Goal: Information Seeking & Learning: Learn about a topic

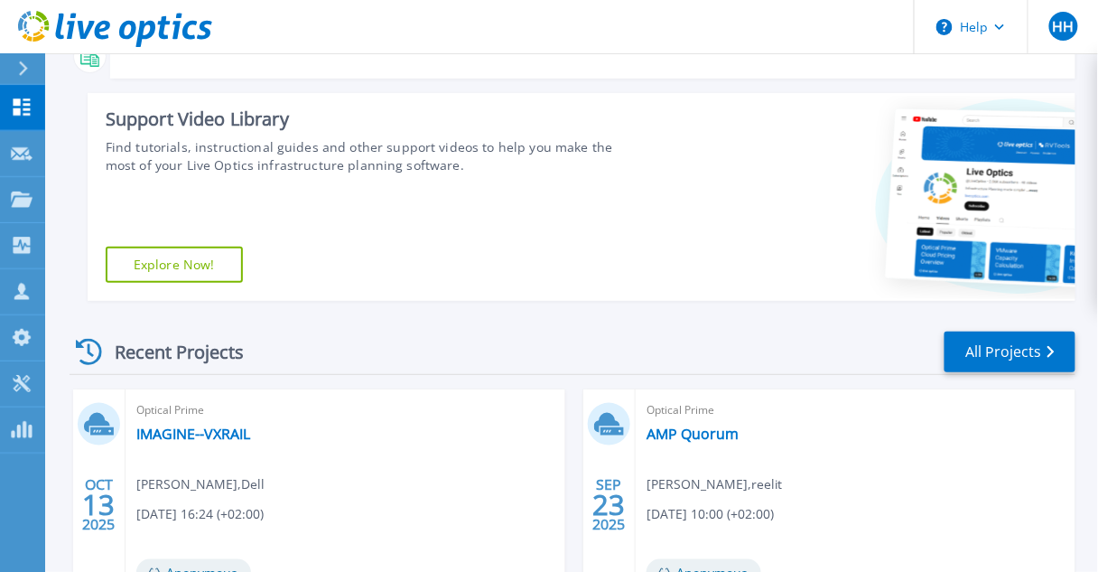
scroll to position [218, 0]
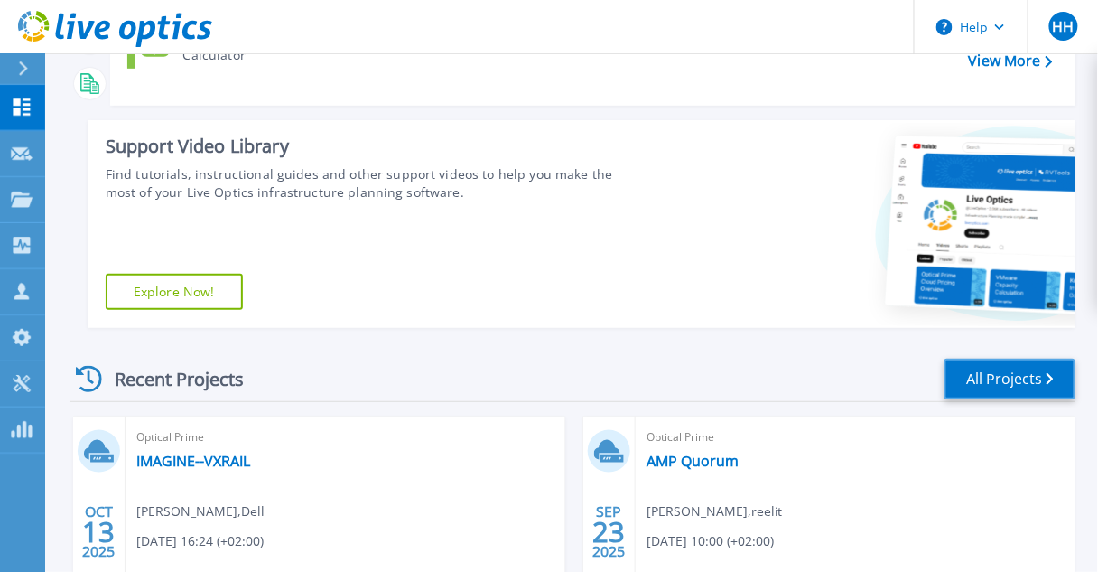
click at [981, 377] on link "All Projects" at bounding box center [1010, 378] width 131 height 41
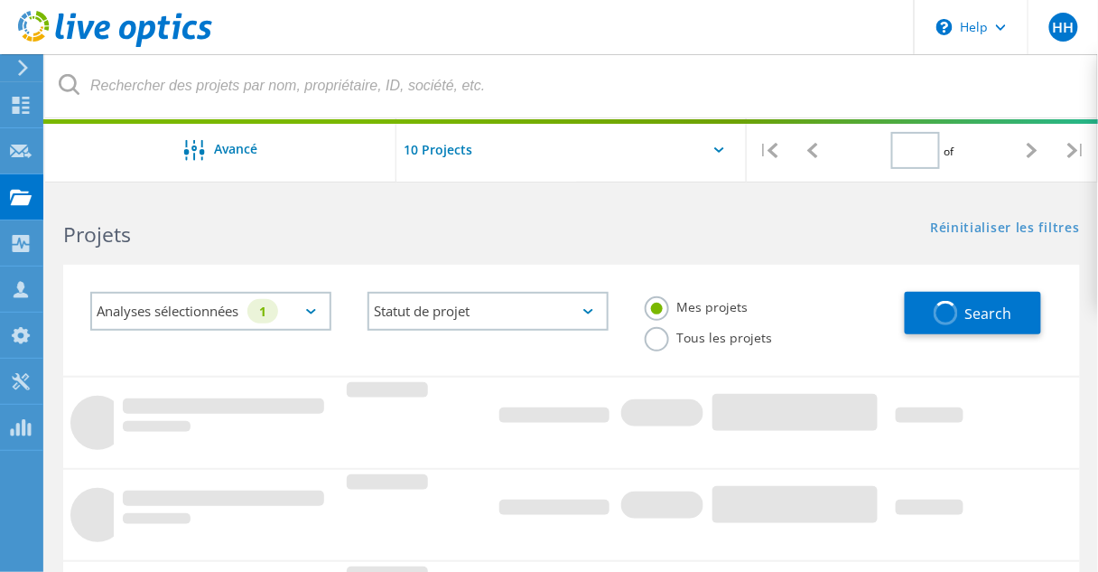
type input "4"
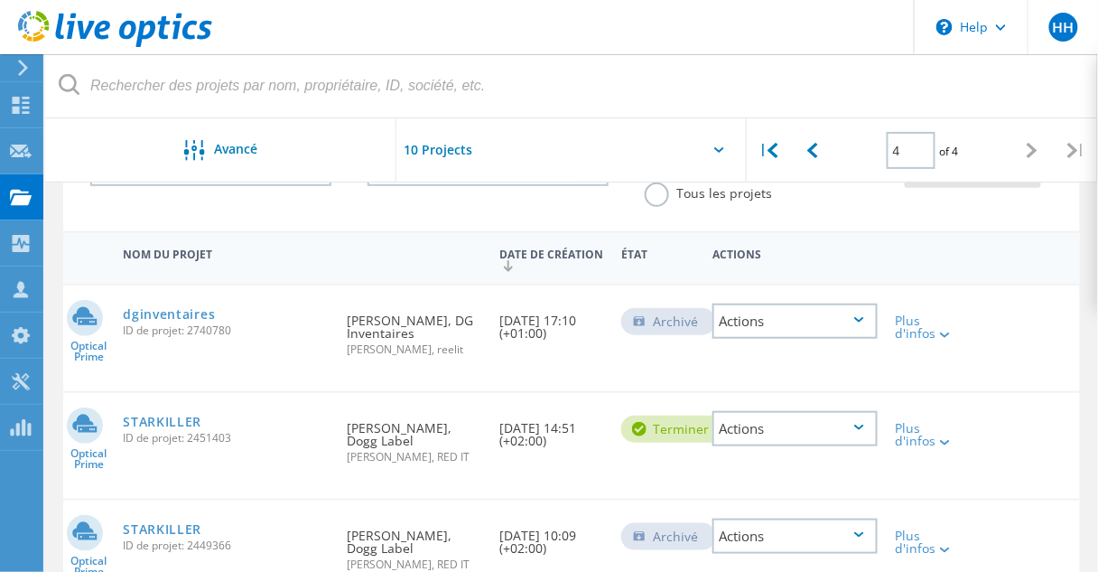
scroll to position [217, 0]
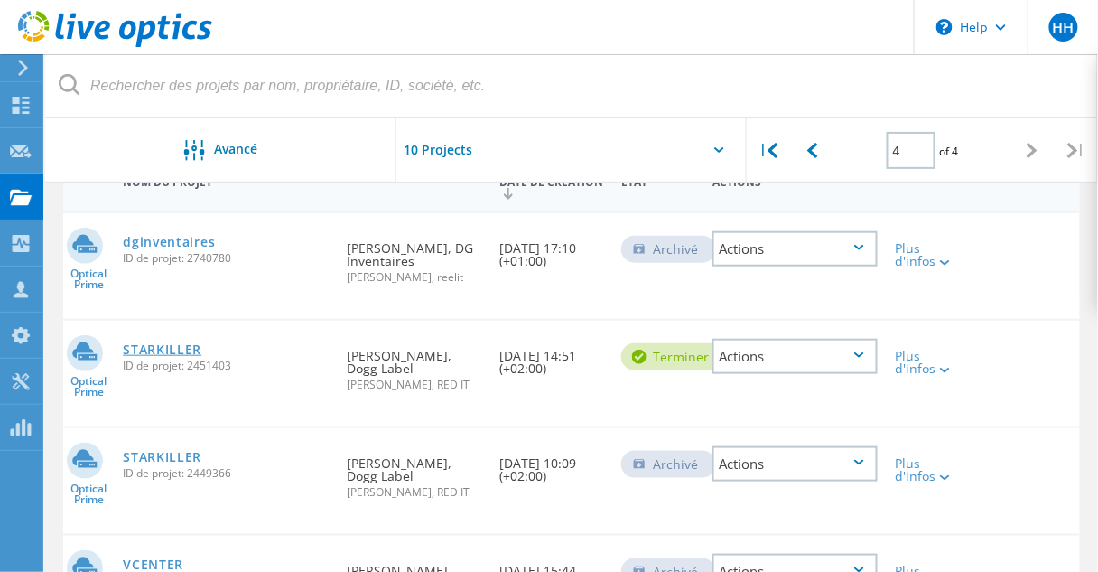
click at [170, 356] on link "STARKILLER" at bounding box center [162, 349] width 79 height 13
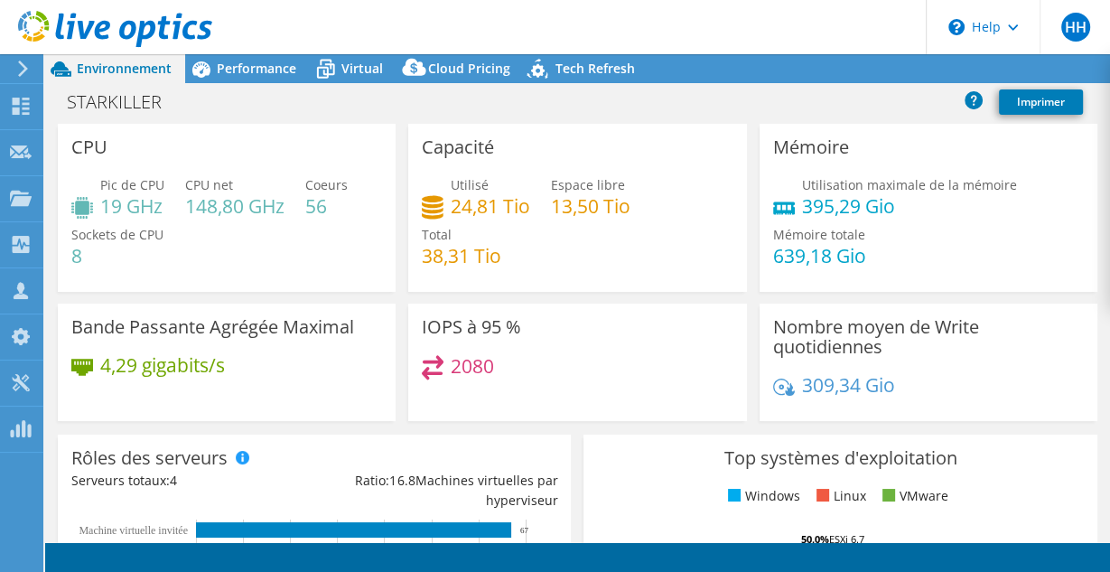
select select "USD"
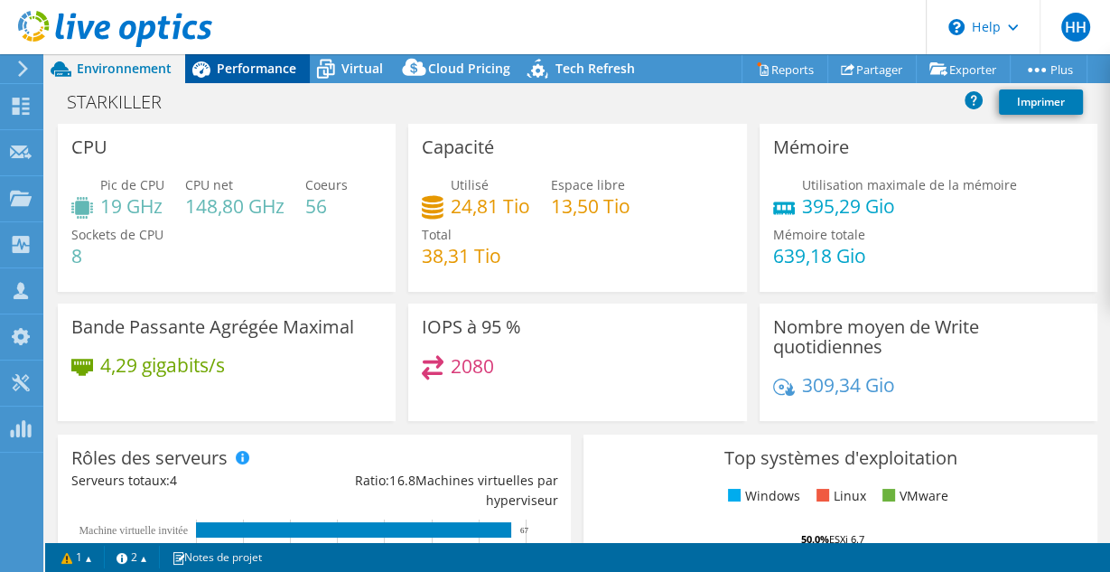
click at [234, 61] on span "Performance" at bounding box center [256, 68] width 79 height 17
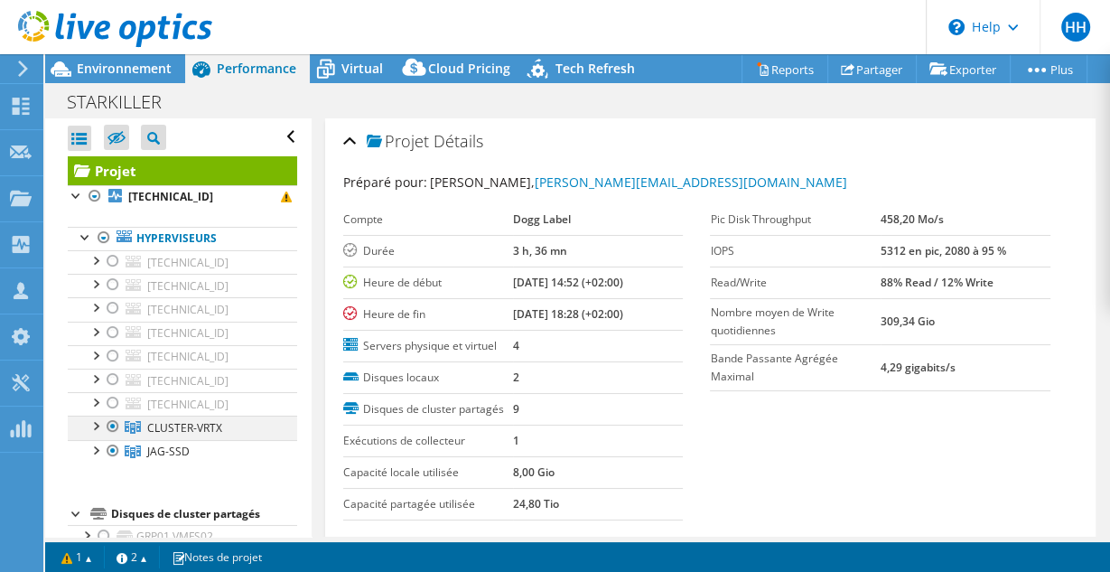
click at [114, 424] on div at bounding box center [113, 426] width 18 height 22
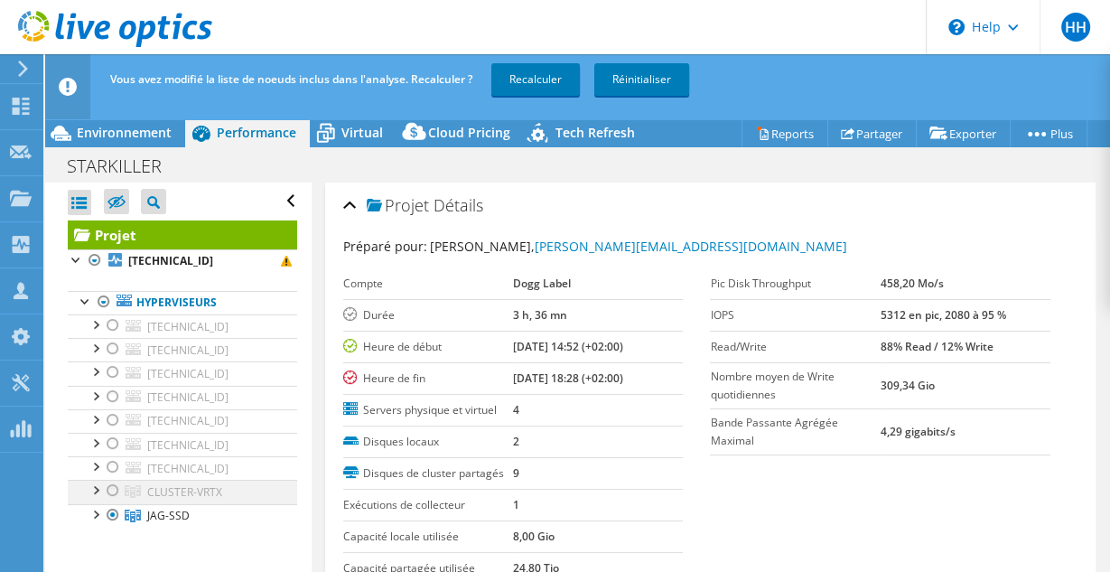
click at [110, 486] on div at bounding box center [113, 490] width 18 height 22
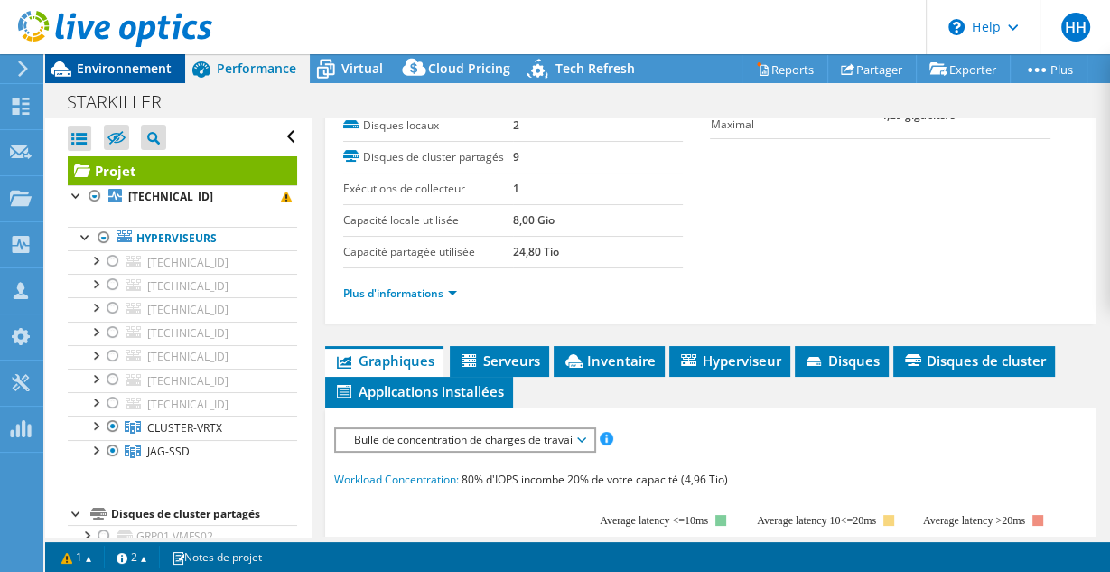
click at [116, 71] on span "Environnement" at bounding box center [124, 68] width 95 height 17
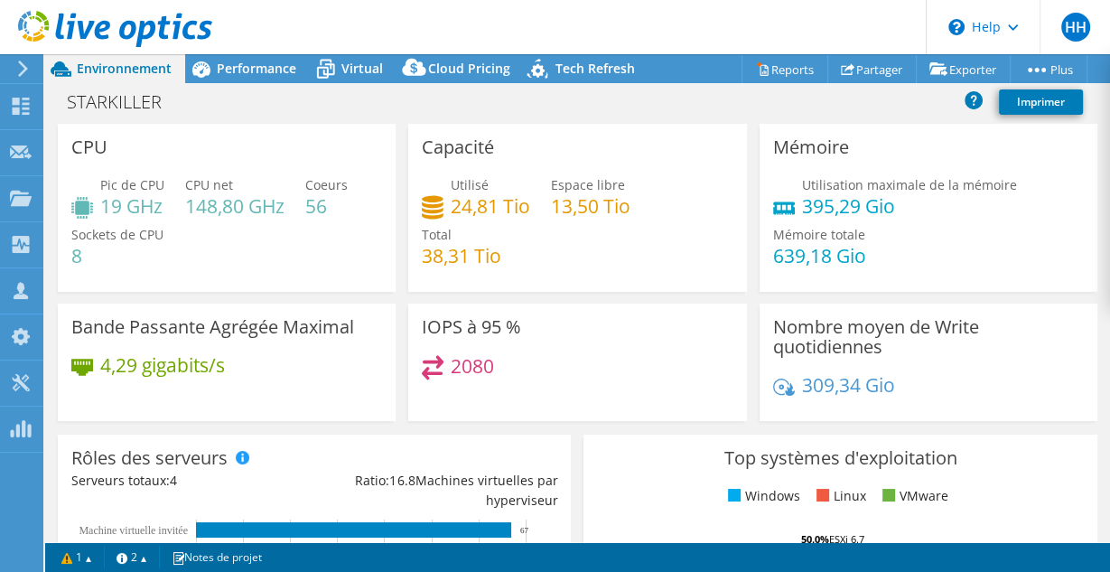
scroll to position [758, 0]
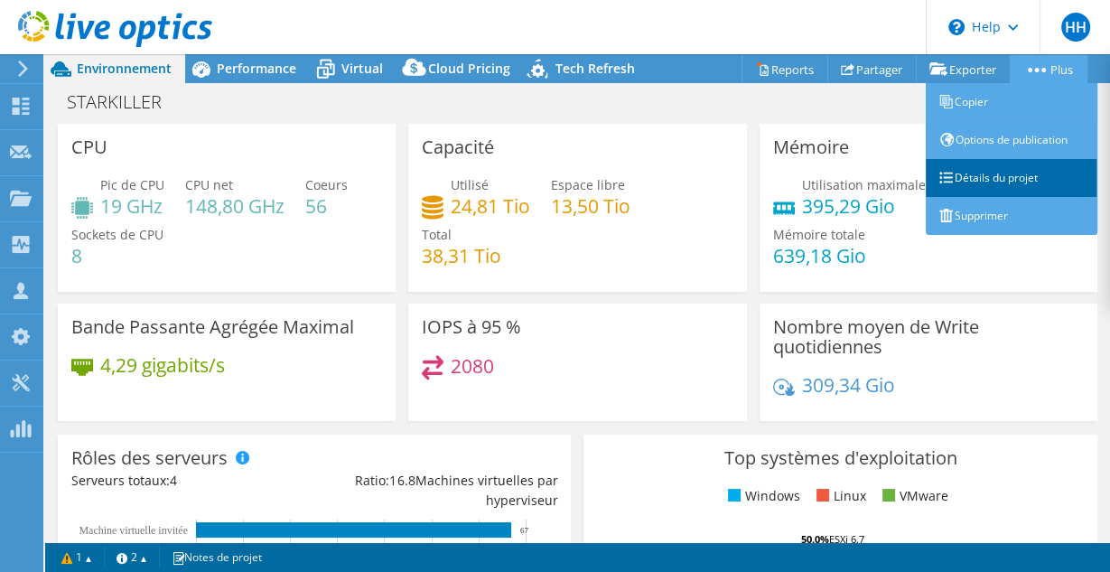
click at [972, 172] on link "Détails du projet" at bounding box center [1012, 178] width 172 height 38
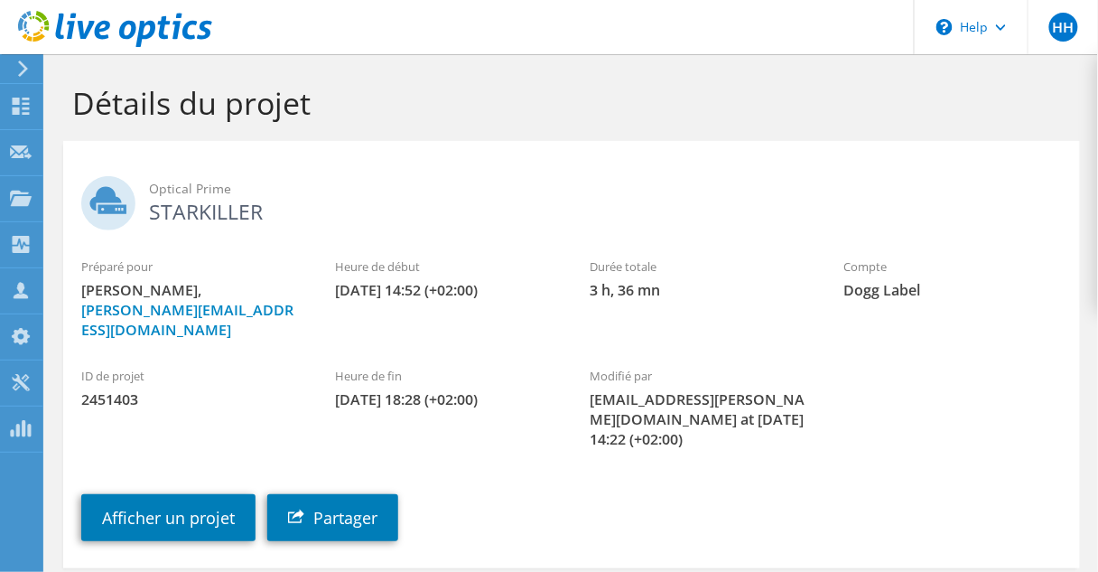
click at [86, 37] on use at bounding box center [115, 29] width 194 height 36
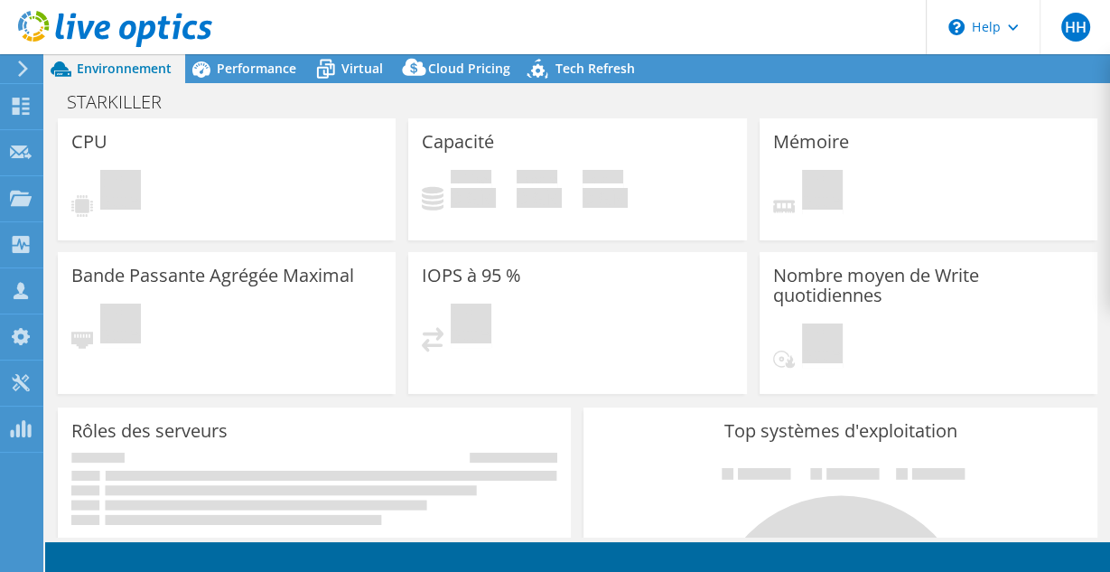
select select "USD"
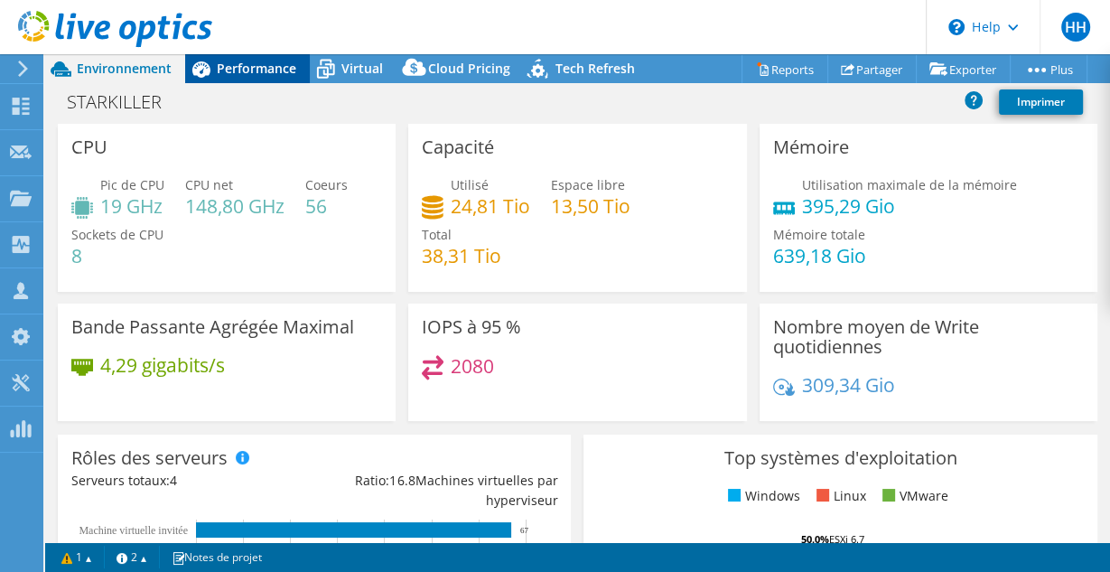
click at [261, 63] on span "Performance" at bounding box center [256, 68] width 79 height 17
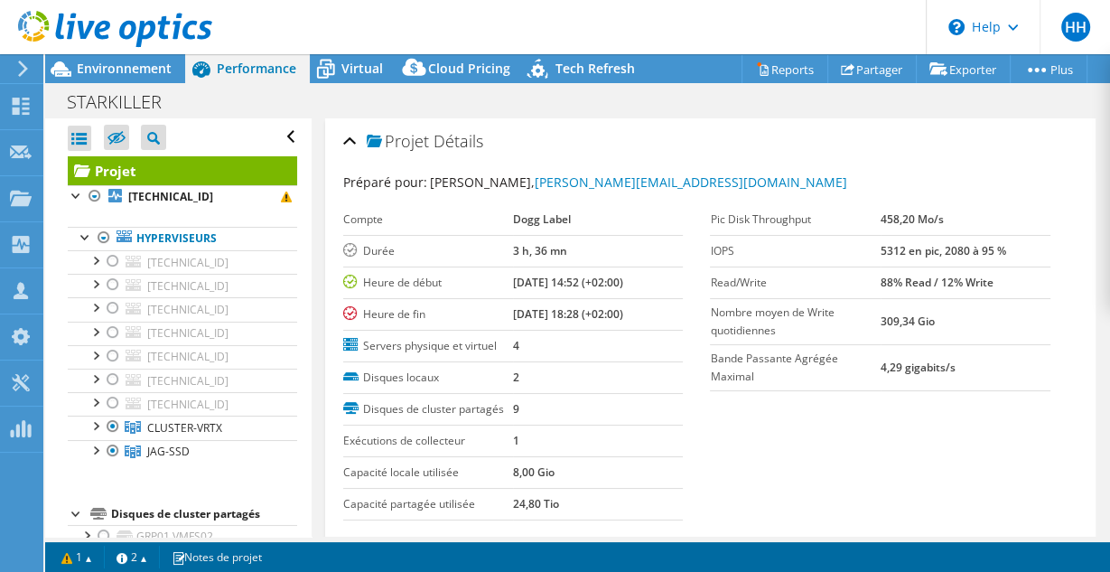
click at [93, 51] on div at bounding box center [106, 30] width 212 height 60
click at [93, 60] on div at bounding box center [106, 30] width 212 height 60
click at [99, 238] on div at bounding box center [104, 238] width 18 height 22
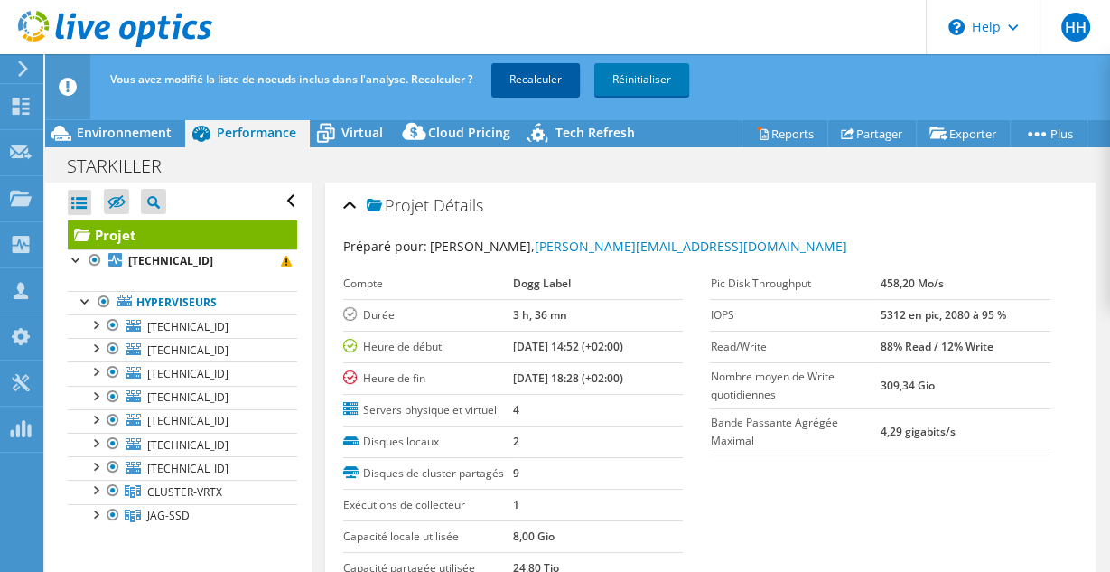
click at [540, 80] on link "Recalculer" at bounding box center [535, 79] width 88 height 33
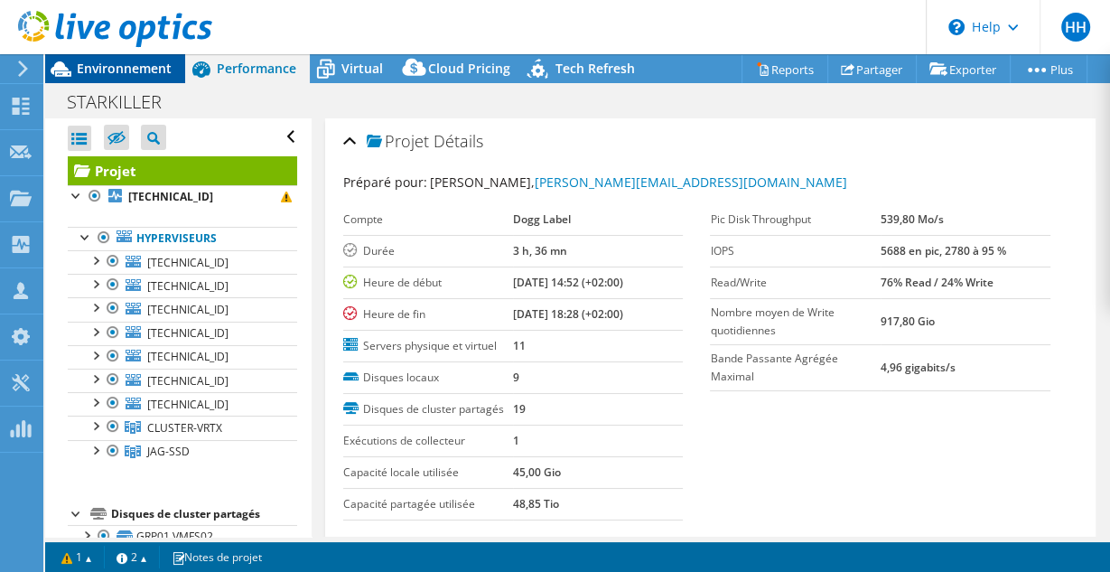
click at [144, 76] on span "Environnement" at bounding box center [124, 68] width 95 height 17
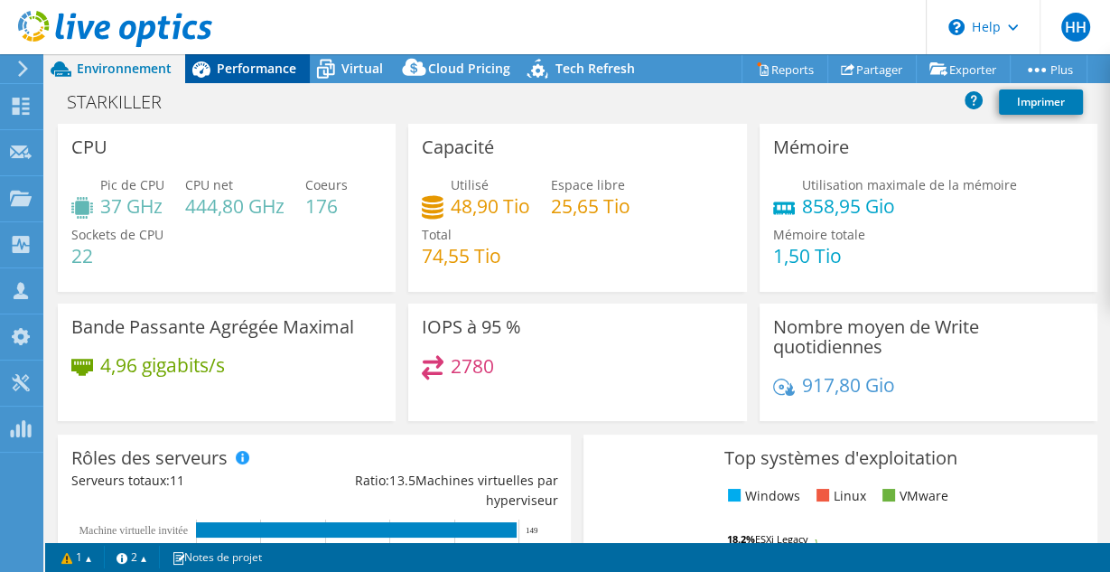
click at [251, 79] on div "Performance" at bounding box center [247, 68] width 125 height 29
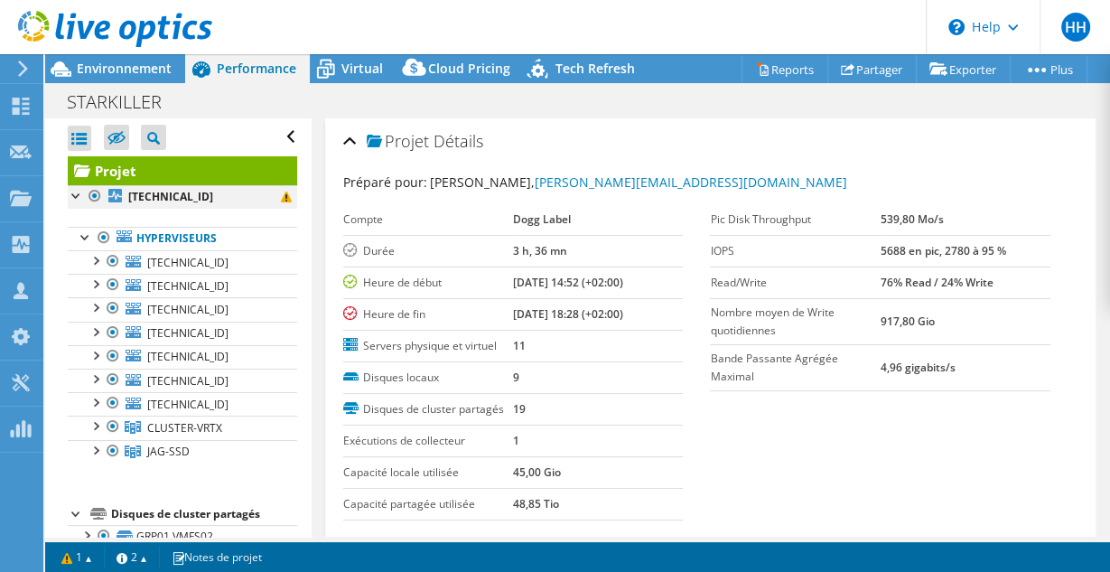
click at [93, 201] on div at bounding box center [95, 196] width 18 height 22
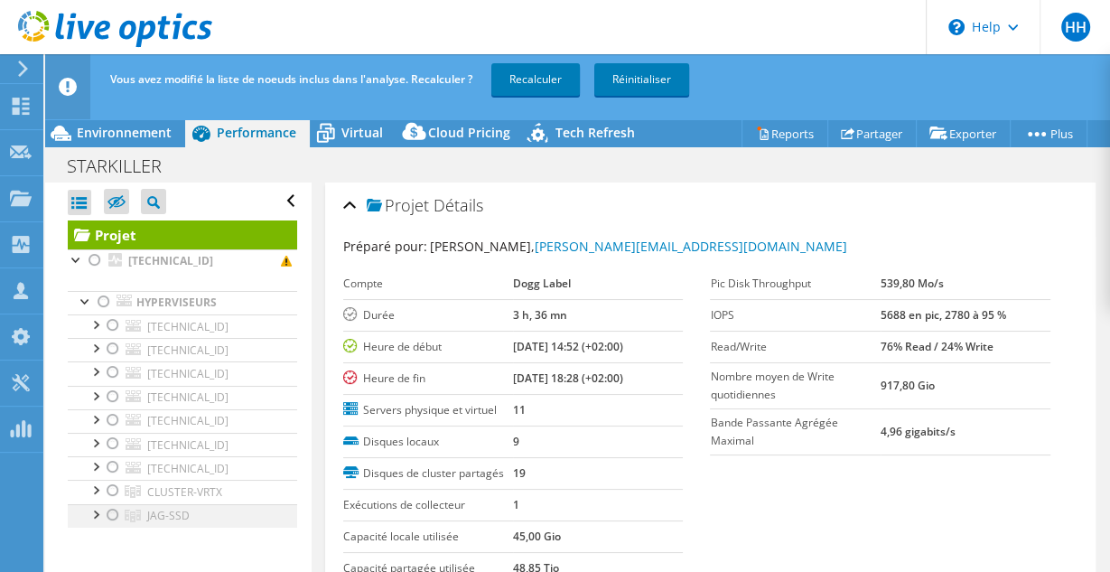
click at [116, 514] on div at bounding box center [113, 515] width 18 height 22
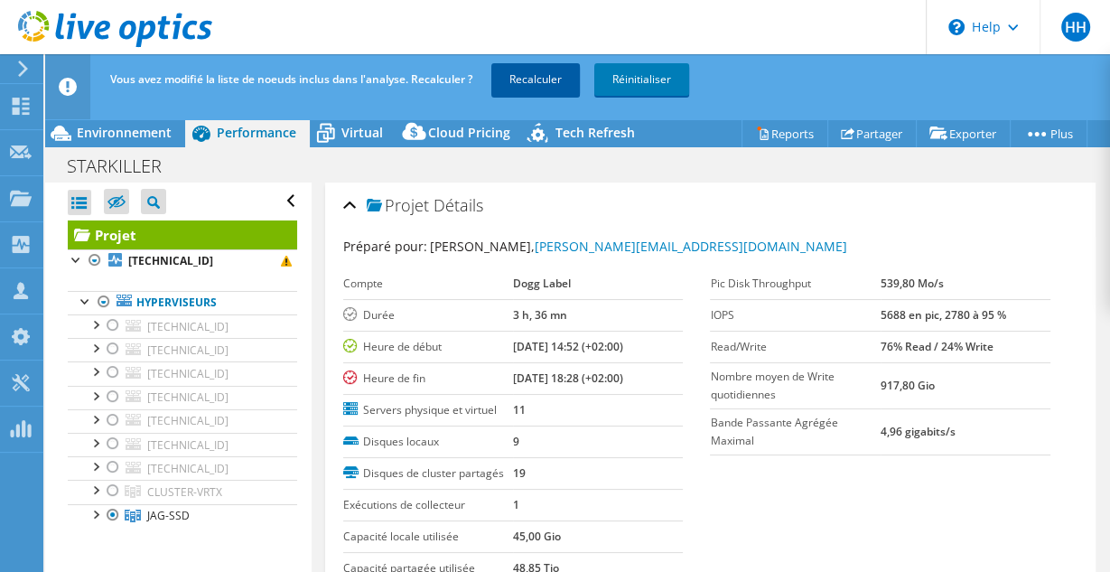
click at [541, 78] on link "Recalculer" at bounding box center [535, 79] width 88 height 33
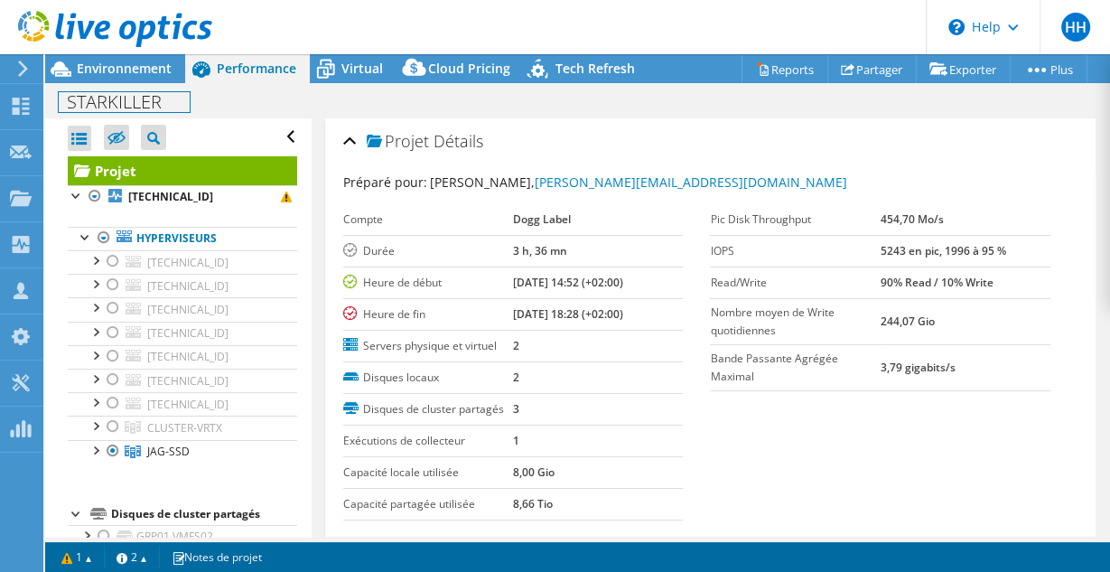
click at [137, 92] on h1 "STARKILLER" at bounding box center [124, 102] width 131 height 20
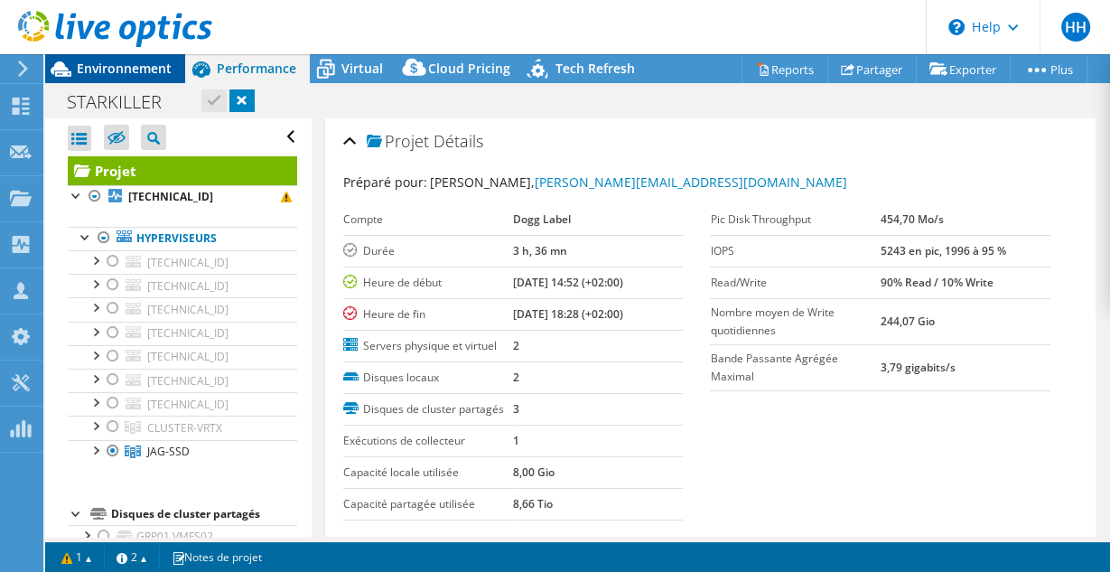
click at [142, 78] on div "Environnement" at bounding box center [115, 68] width 140 height 29
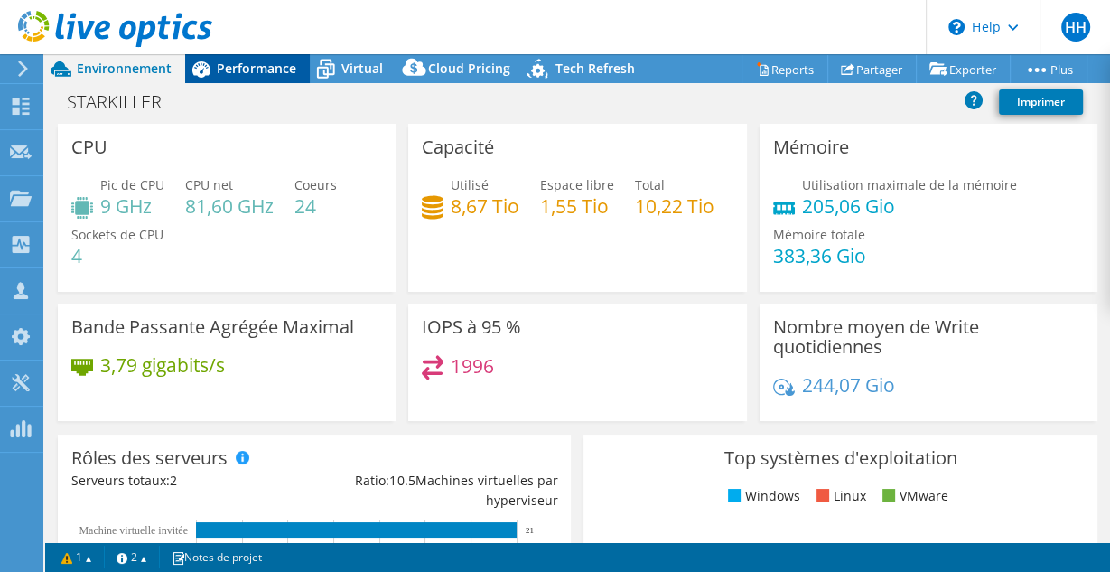
click at [234, 76] on span "Performance" at bounding box center [256, 68] width 79 height 17
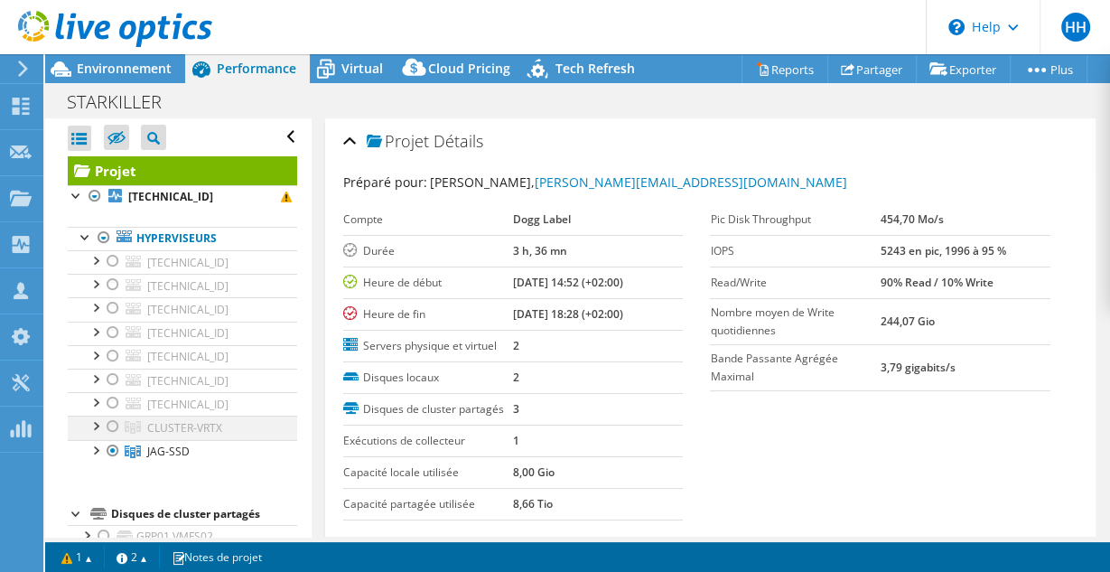
click at [112, 423] on div at bounding box center [113, 426] width 18 height 22
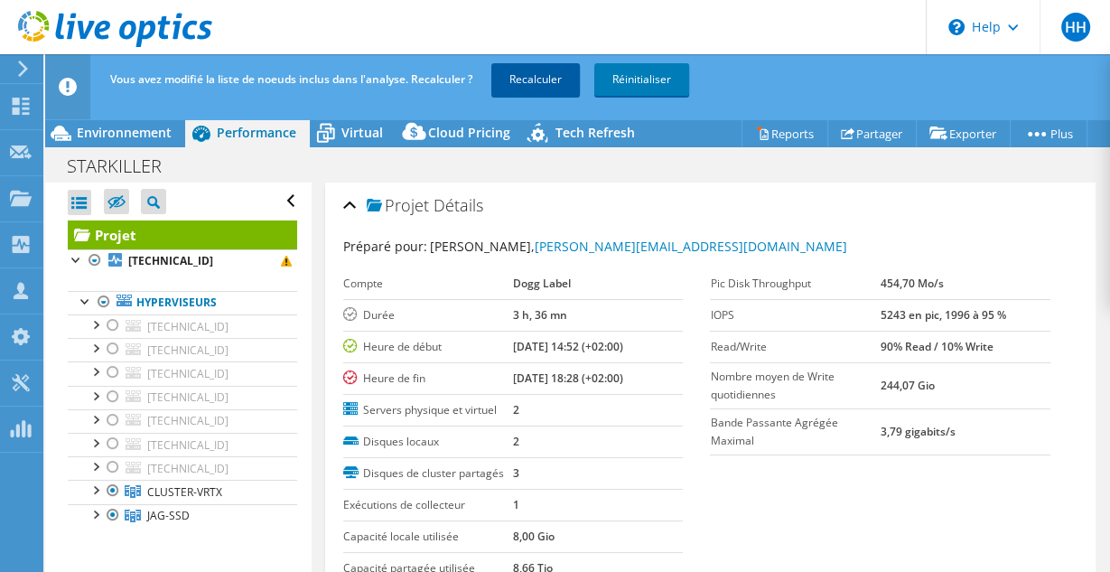
click at [526, 80] on link "Recalculer" at bounding box center [535, 79] width 88 height 33
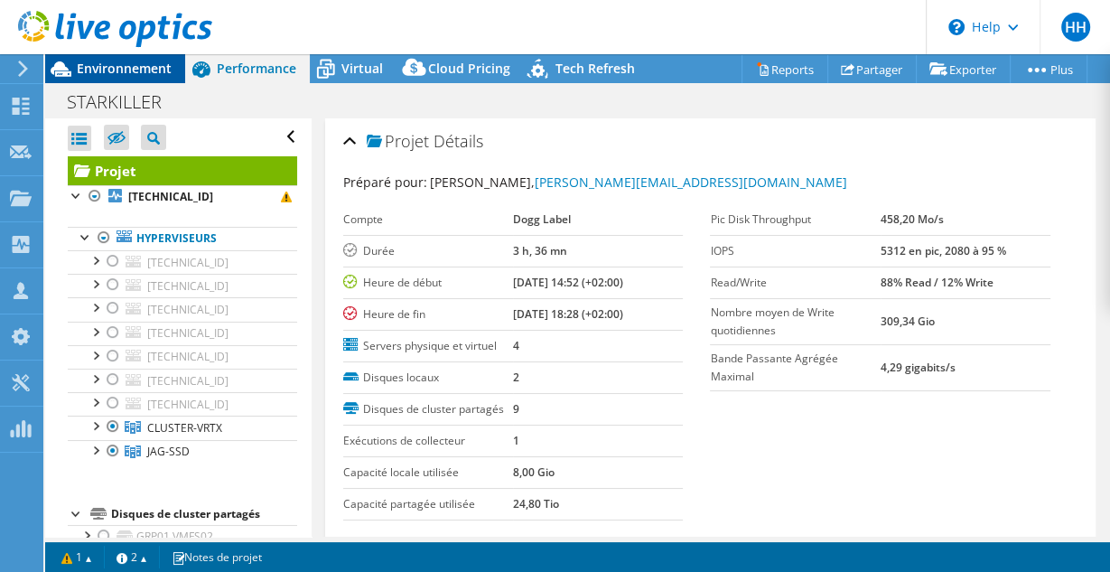
click at [106, 74] on span "Environnement" at bounding box center [124, 68] width 95 height 17
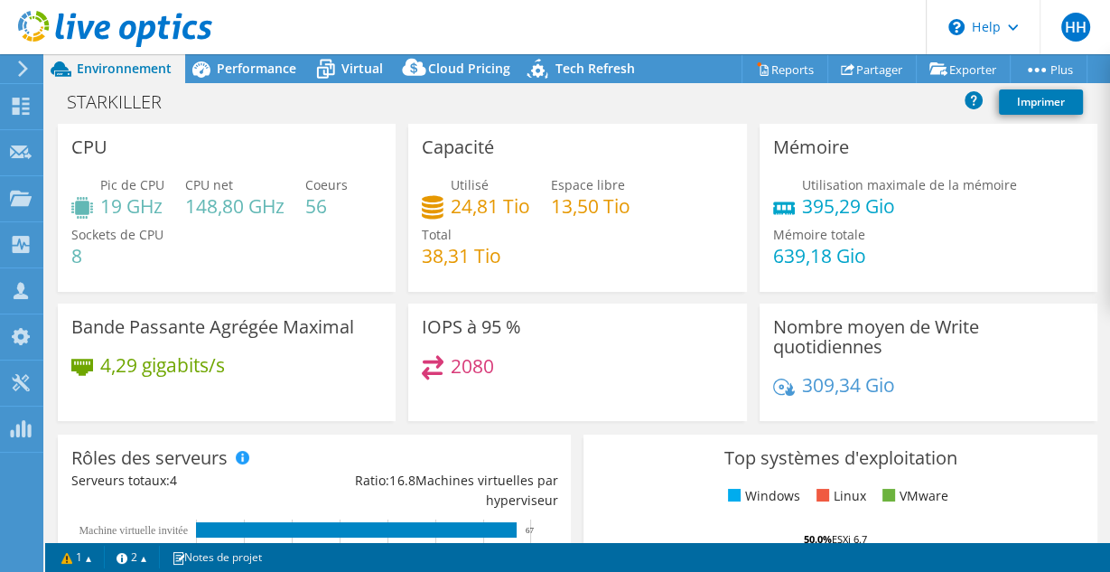
scroll to position [42, 0]
click at [281, 74] on span "Performance" at bounding box center [256, 68] width 79 height 17
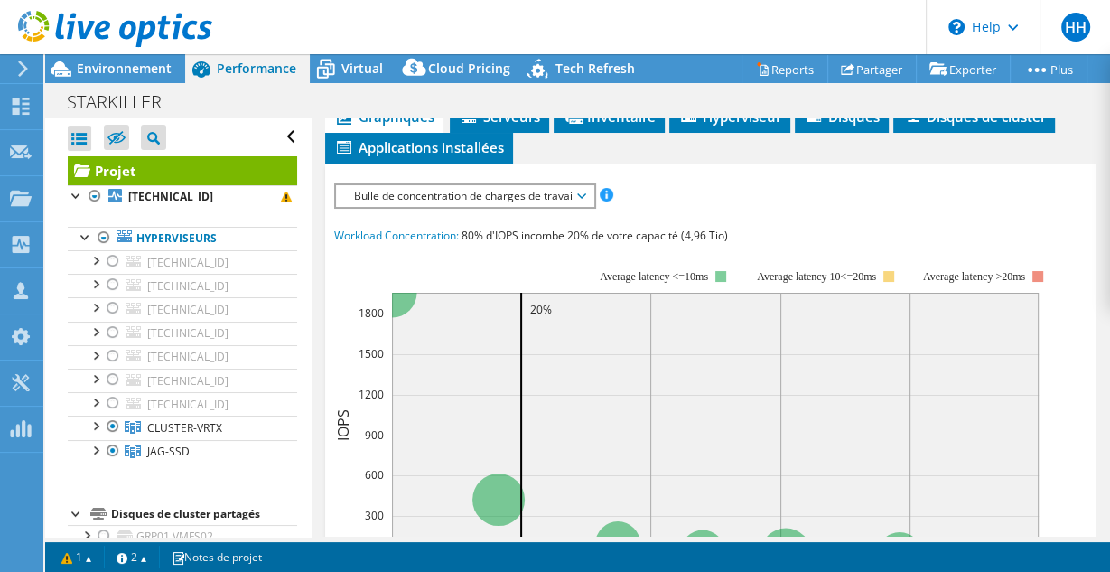
scroll to position [475, 0]
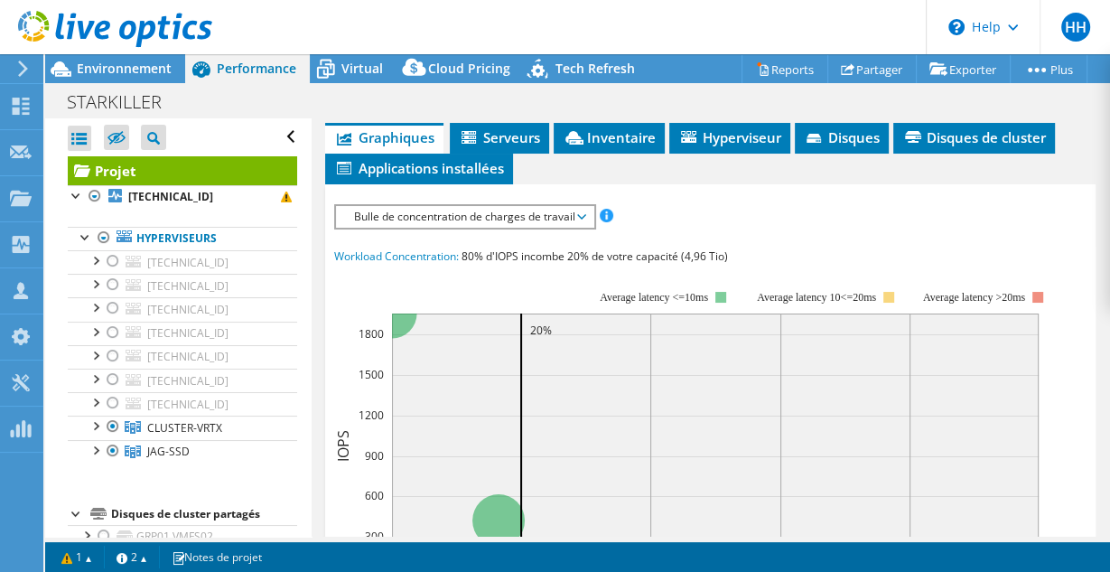
click at [482, 228] on span "Bulle de concentration de charges de travail" at bounding box center [464, 217] width 239 height 22
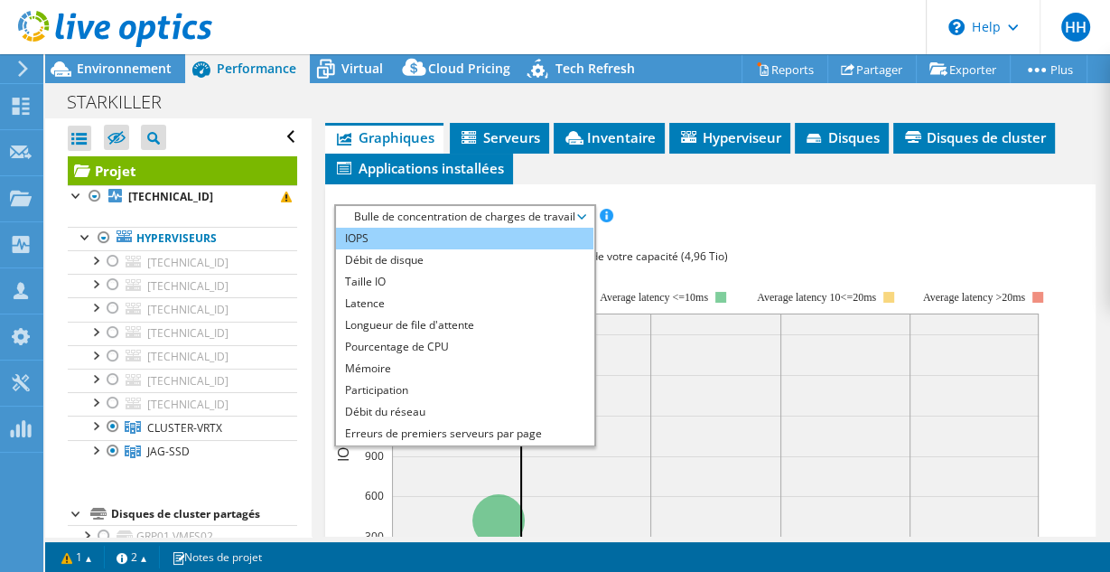
click at [405, 249] on li "IOPS" at bounding box center [464, 239] width 257 height 22
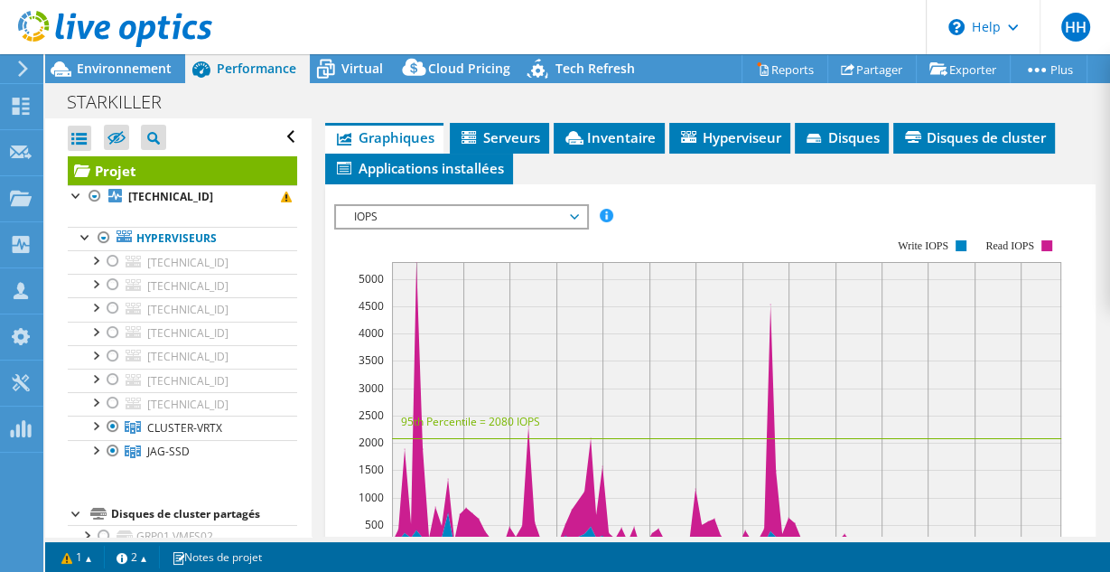
click at [520, 228] on span "IOPS" at bounding box center [461, 217] width 232 height 22
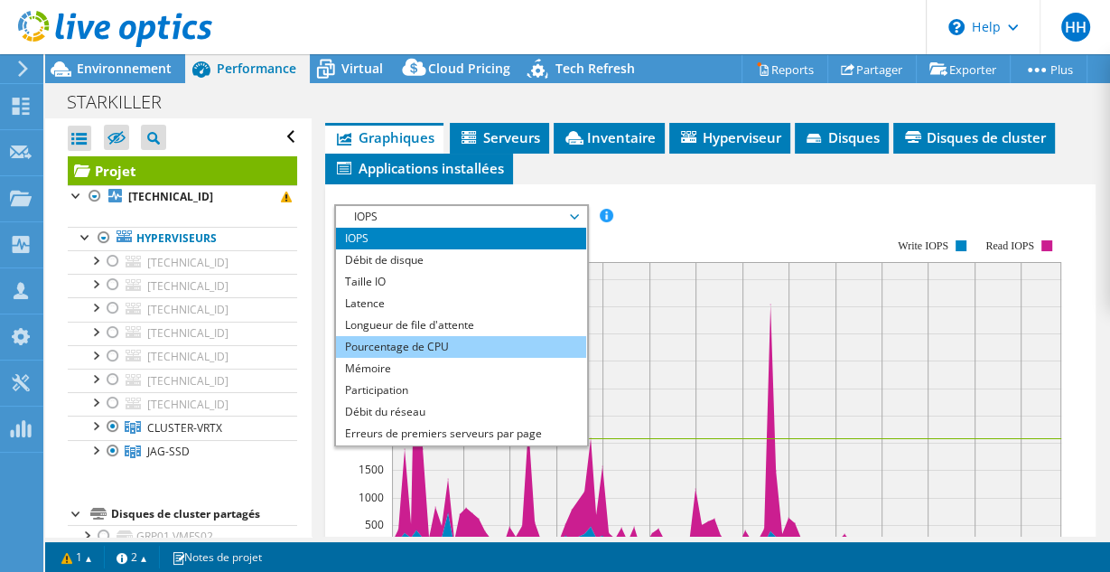
scroll to position [64, 0]
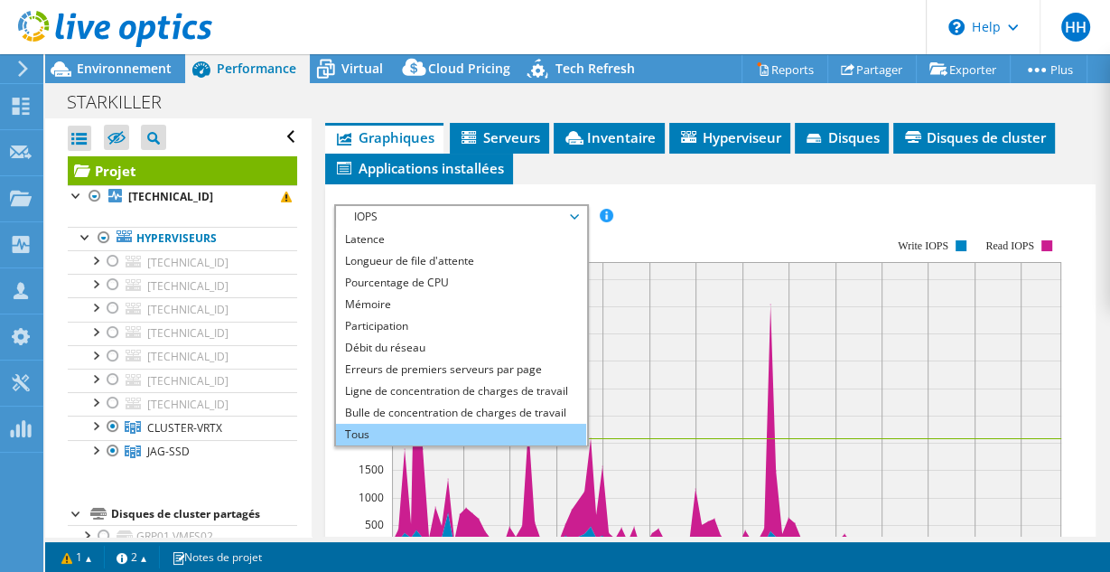
click at [382, 442] on li "Tous" at bounding box center [461, 434] width 250 height 22
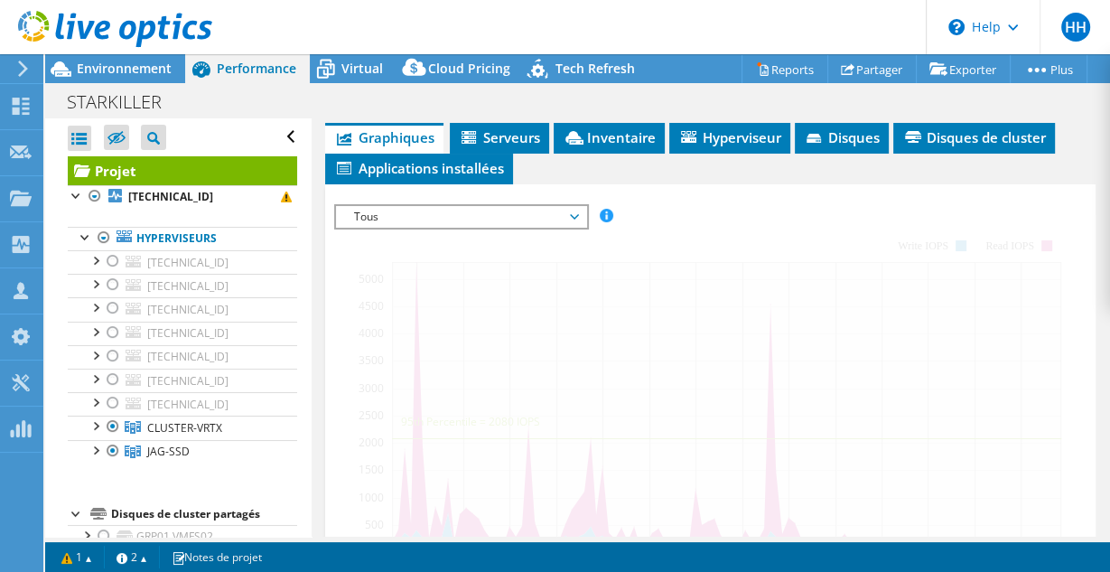
click at [439, 228] on span "Tous" at bounding box center [461, 217] width 232 height 22
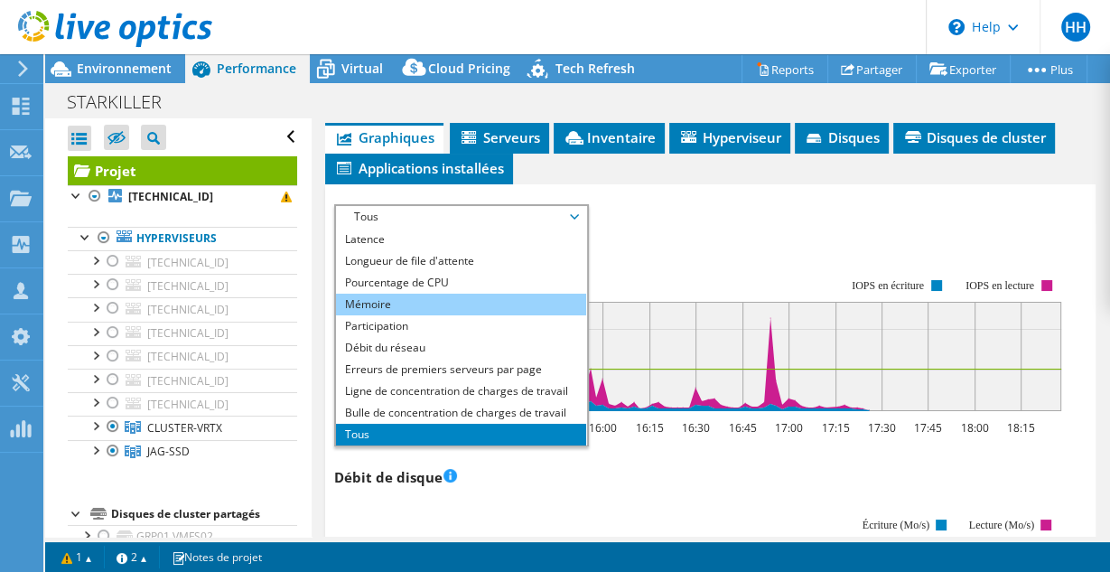
scroll to position [0, 0]
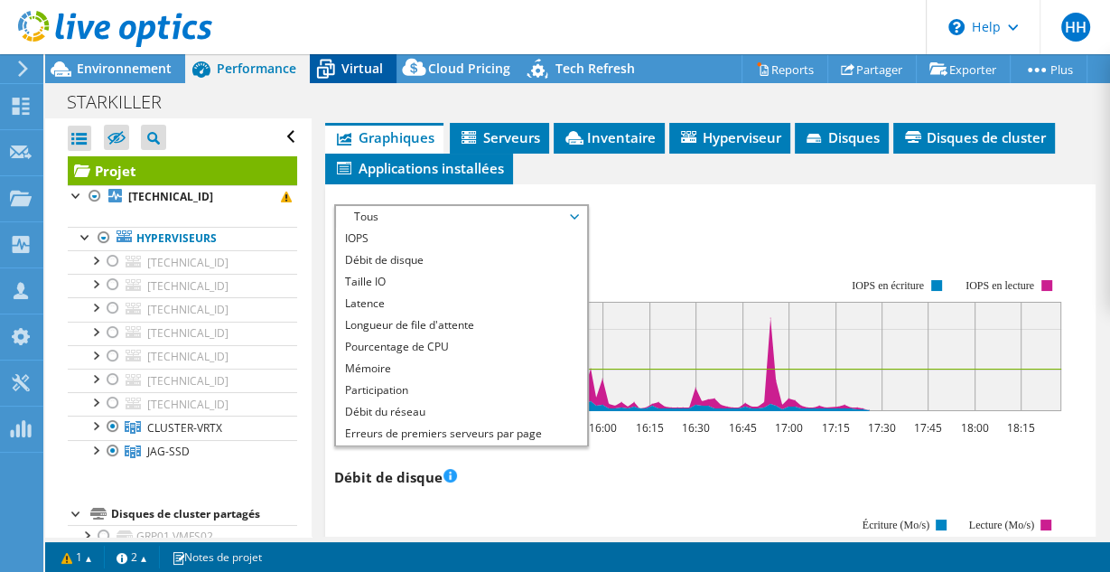
click at [374, 63] on span "Virtual" at bounding box center [362, 68] width 42 height 17
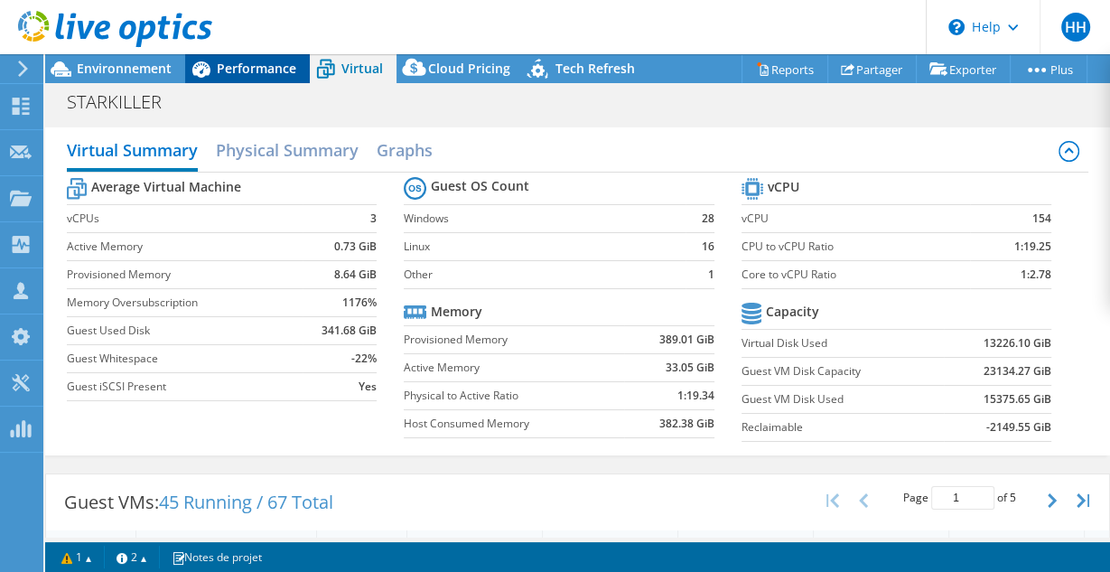
click at [302, 69] on div "Performance" at bounding box center [247, 68] width 125 height 29
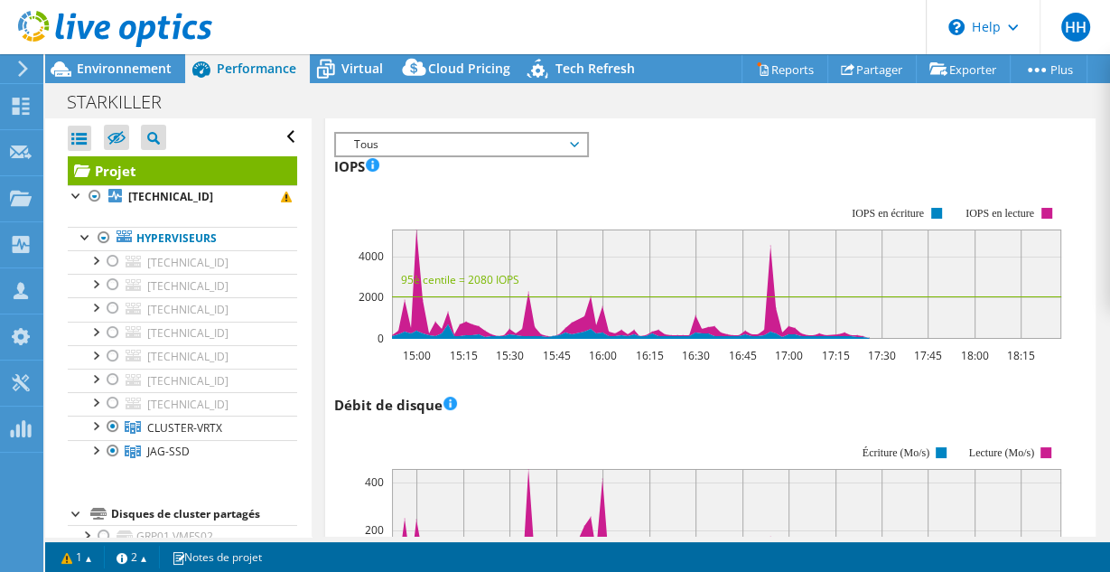
click at [550, 155] on span "Tous" at bounding box center [461, 145] width 232 height 22
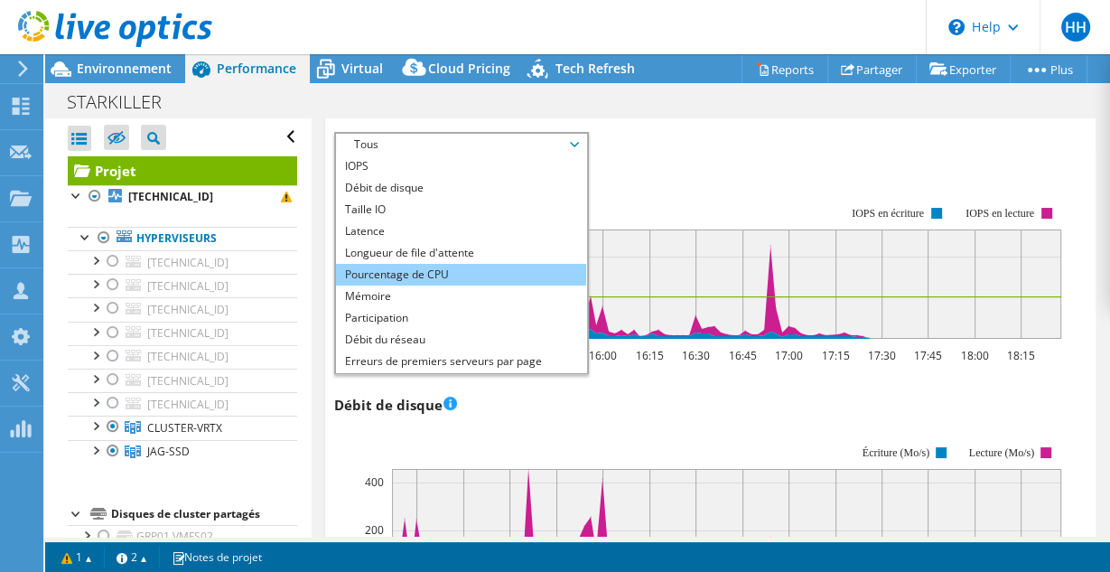
click at [453, 272] on li "Pourcentage de CPU" at bounding box center [461, 275] width 250 height 22
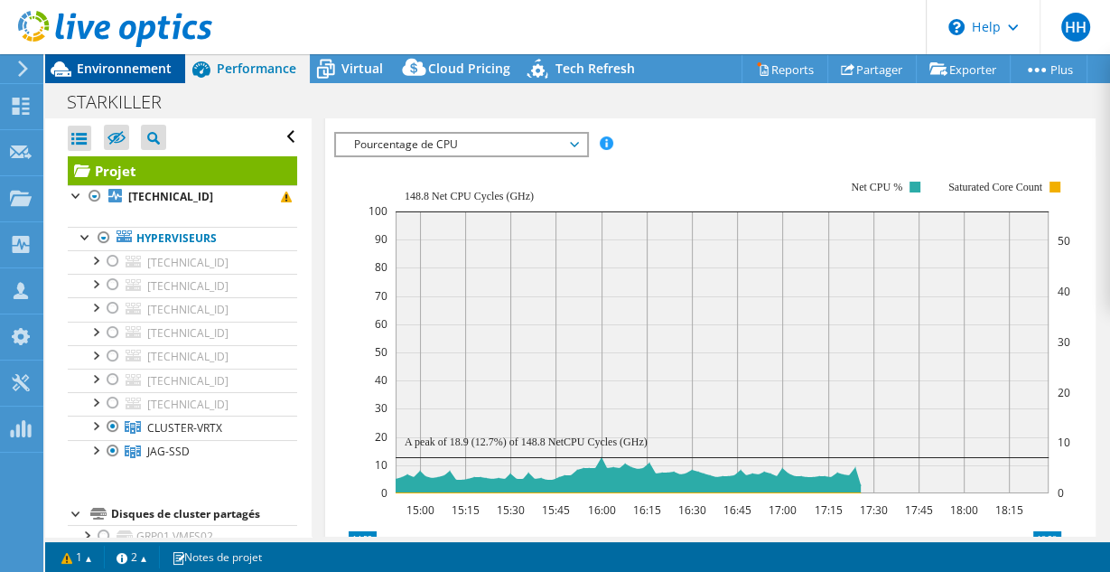
click at [132, 79] on div "Environnement" at bounding box center [115, 68] width 140 height 29
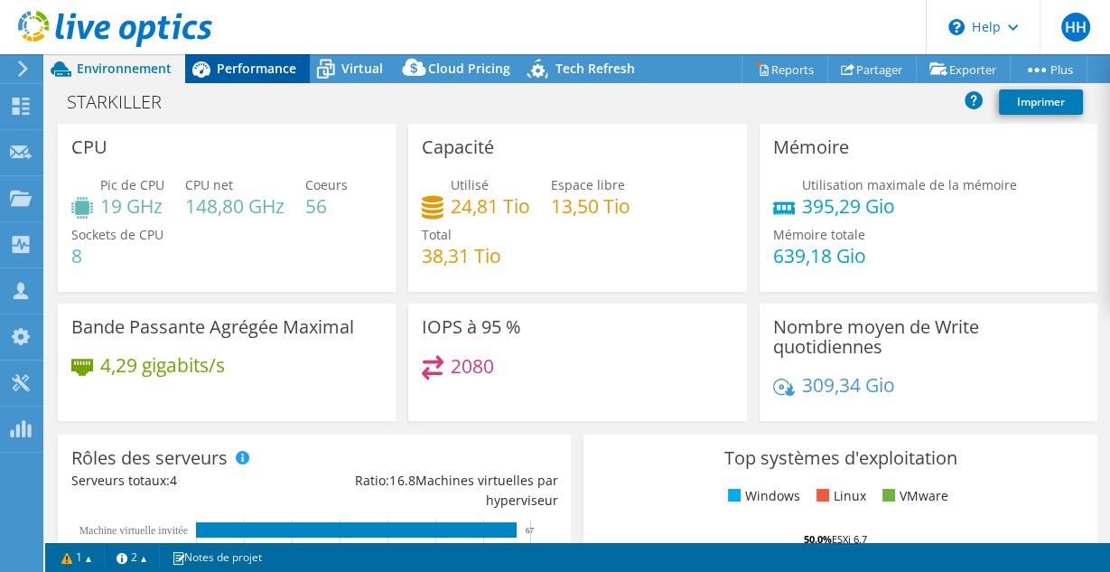
click at [202, 68] on icon at bounding box center [201, 69] width 18 height 16
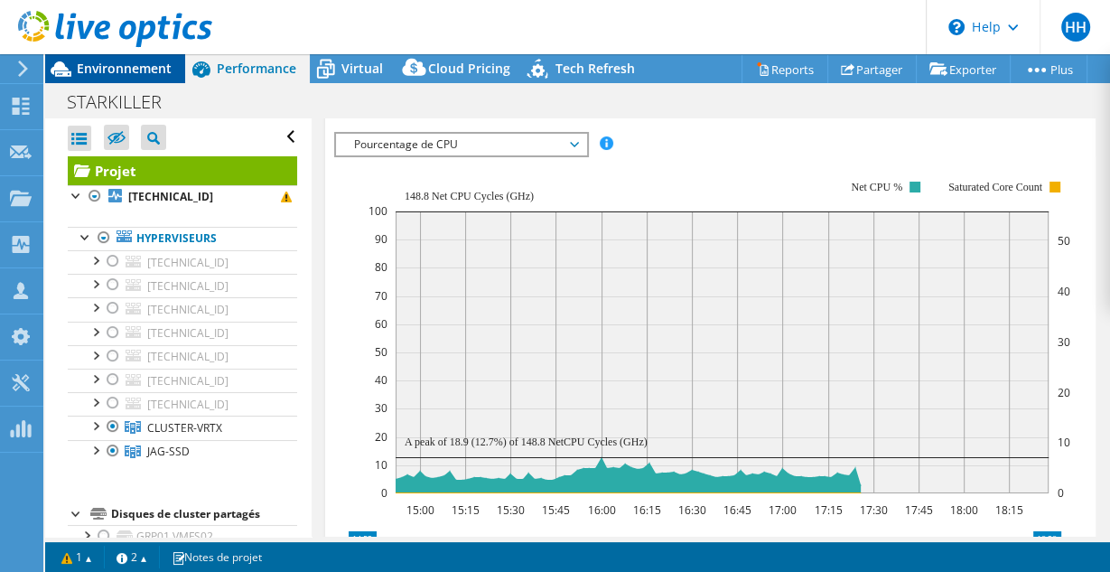
click at [152, 69] on span "Environnement" at bounding box center [124, 68] width 95 height 17
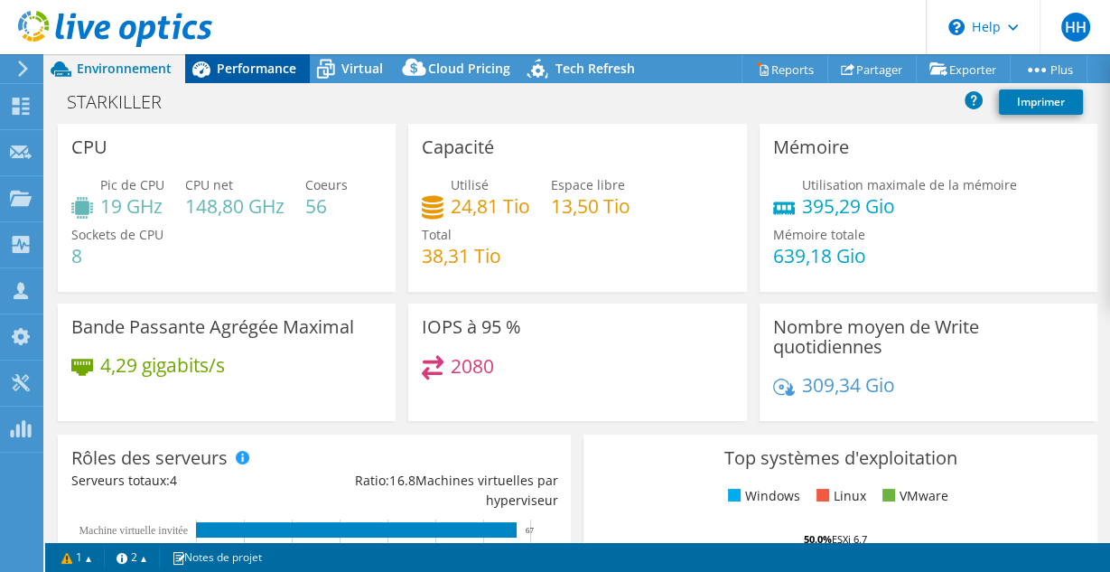
click at [246, 65] on span "Performance" at bounding box center [256, 68] width 79 height 17
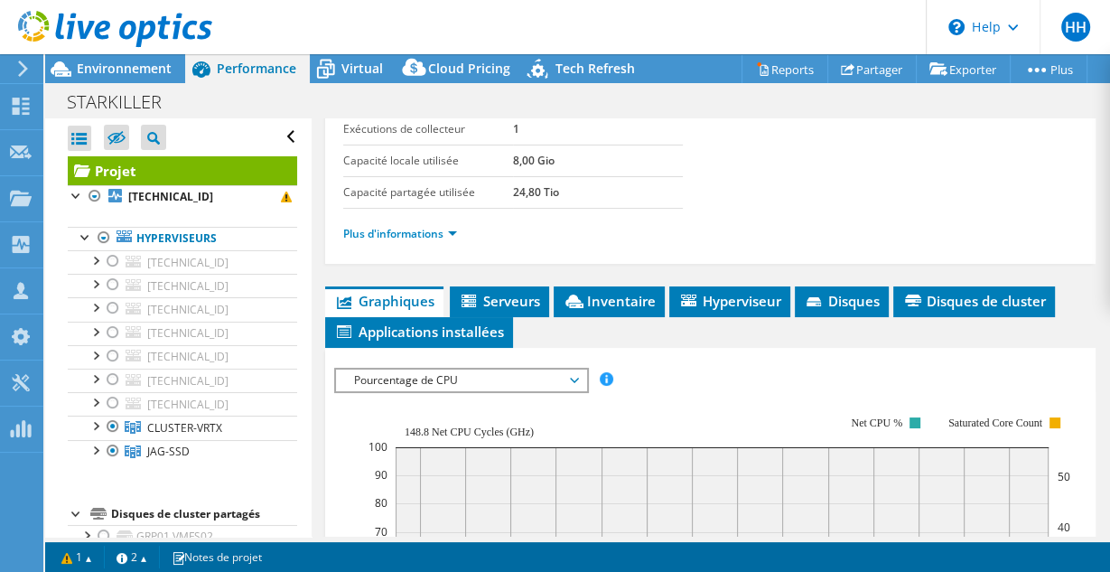
scroll to position [186, 0]
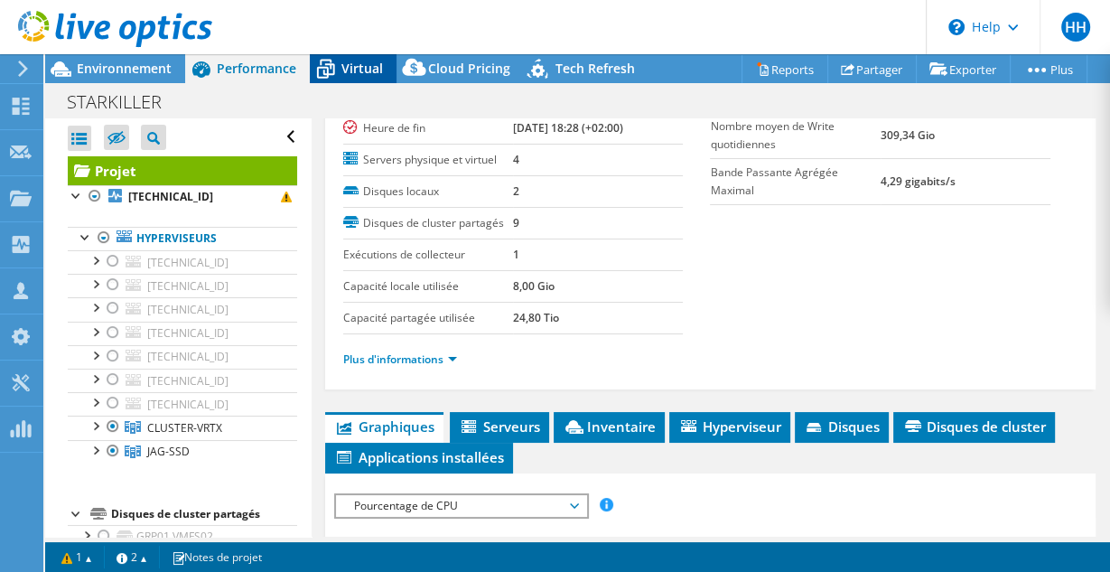
click at [363, 71] on span "Virtual" at bounding box center [362, 68] width 42 height 17
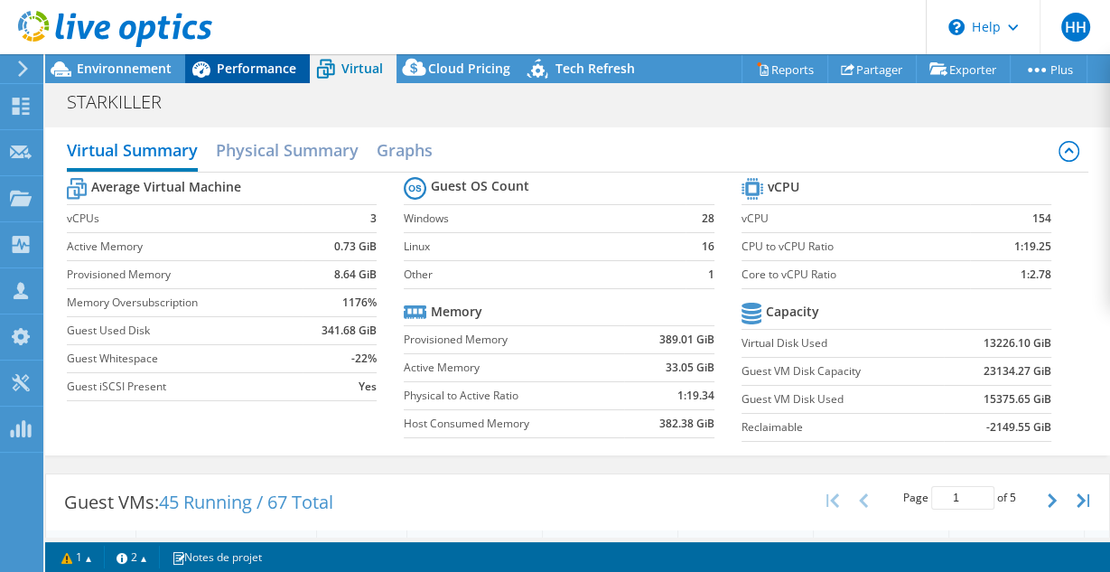
click at [277, 69] on span "Performance" at bounding box center [256, 68] width 79 height 17
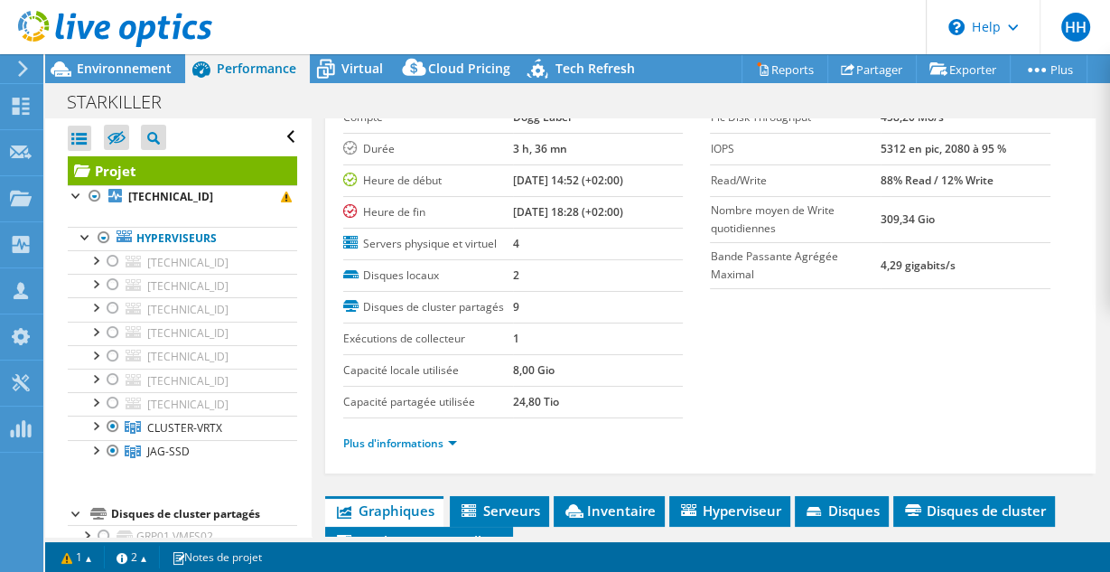
scroll to position [101, 0]
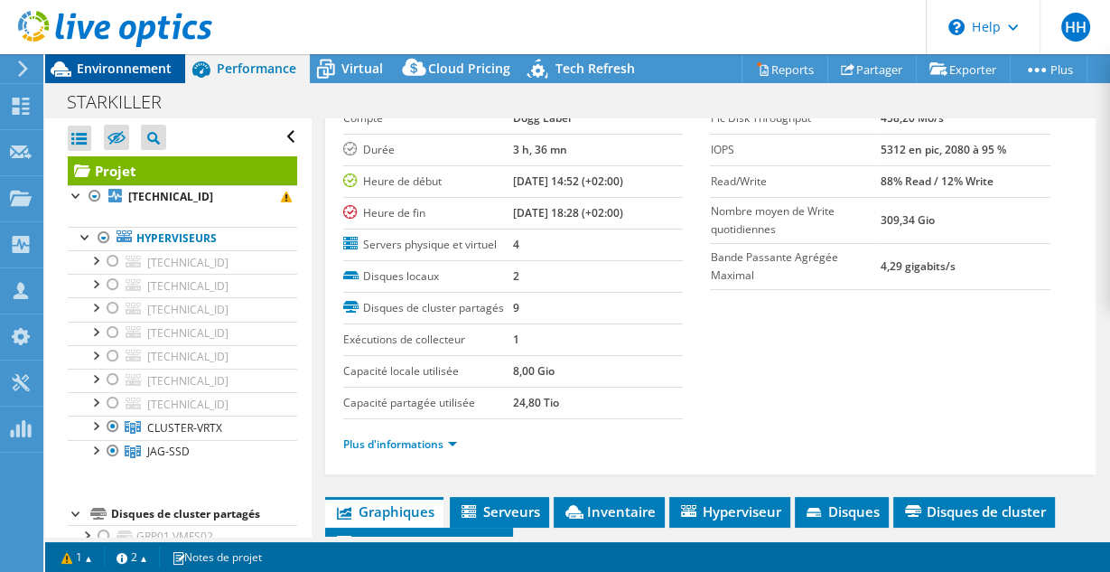
click at [145, 81] on div "Environnement" at bounding box center [115, 68] width 140 height 29
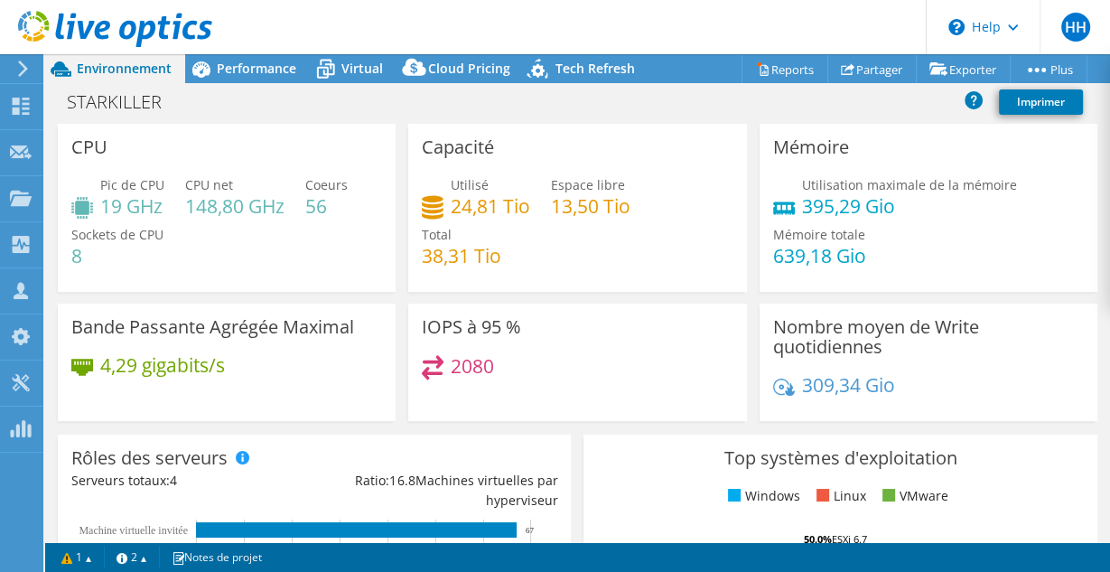
scroll to position [361, 0]
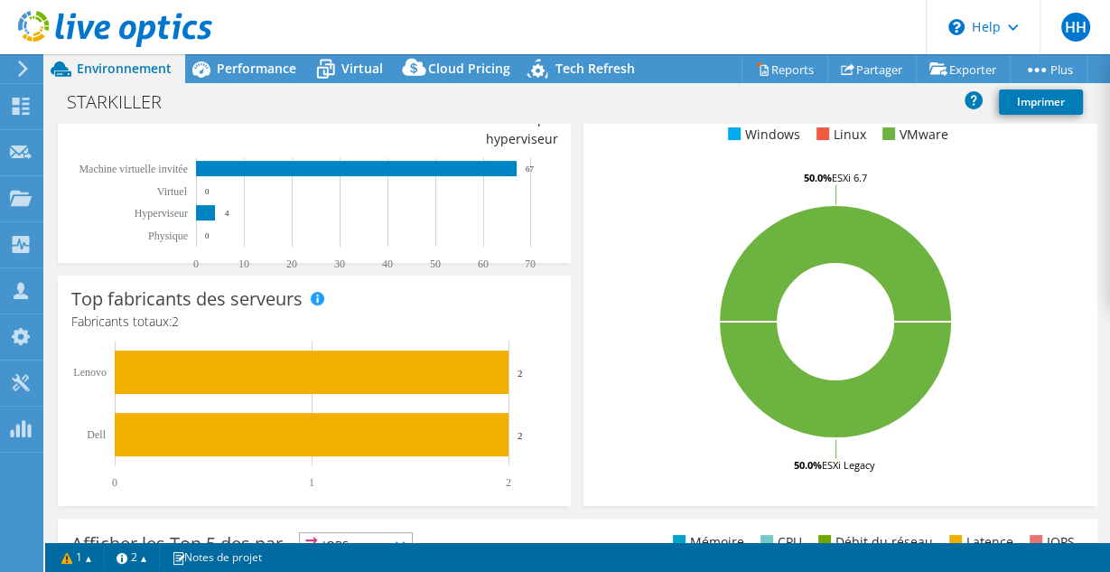
click at [863, 367] on icon "50.0% ESXi Legacy 50.0% ESXi 6.7" at bounding box center [835, 321] width 477 height 316
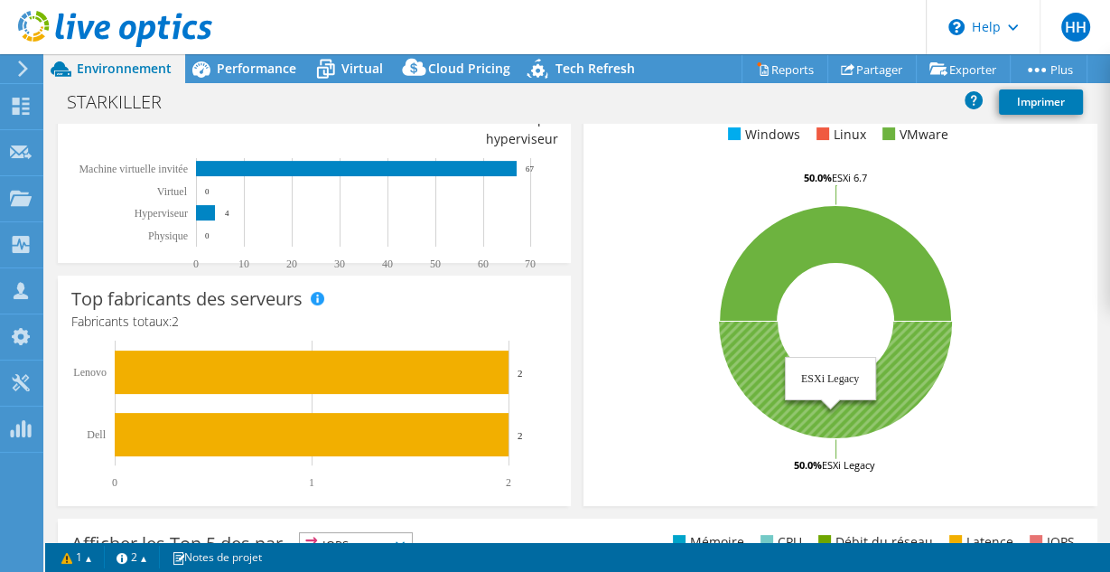
click at [876, 370] on icon at bounding box center [835, 379] width 233 height 116
click at [898, 384] on icon at bounding box center [835, 379] width 233 height 116
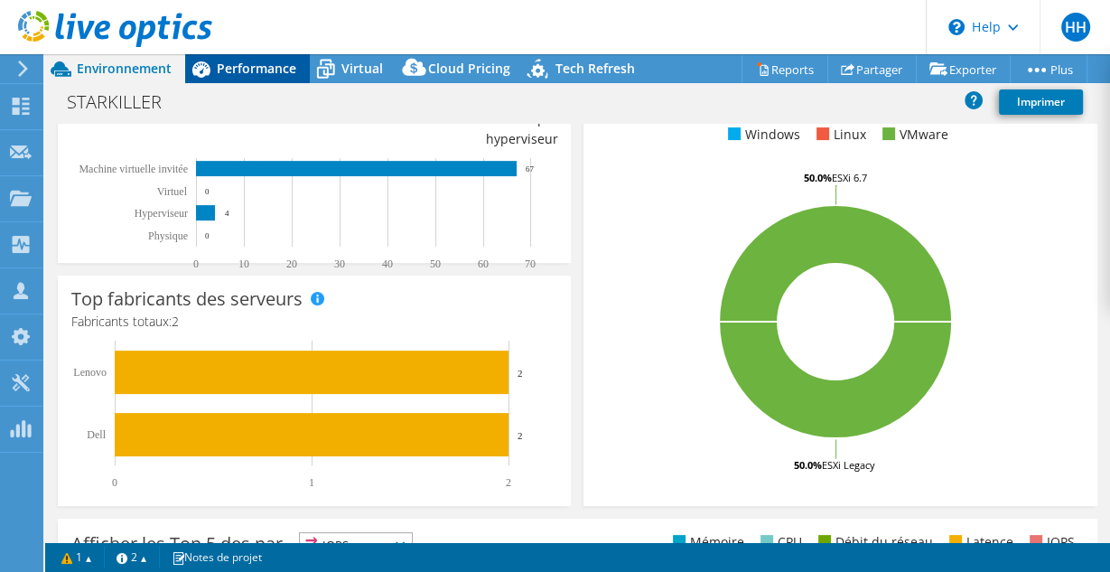
click at [218, 54] on div "Performance" at bounding box center [247, 68] width 125 height 29
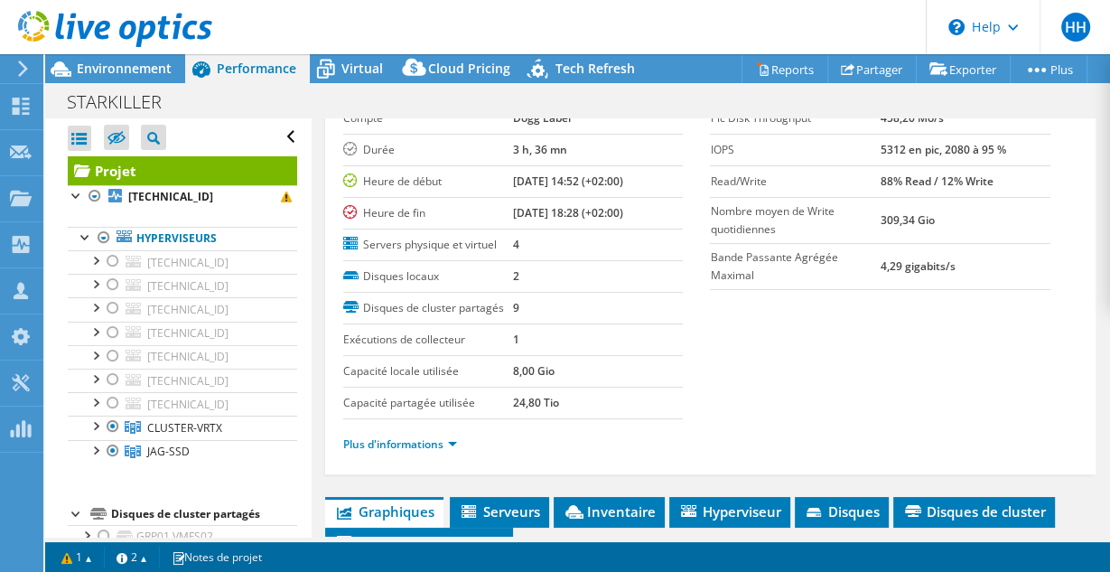
scroll to position [0, 0]
click at [114, 423] on div at bounding box center [113, 426] width 18 height 22
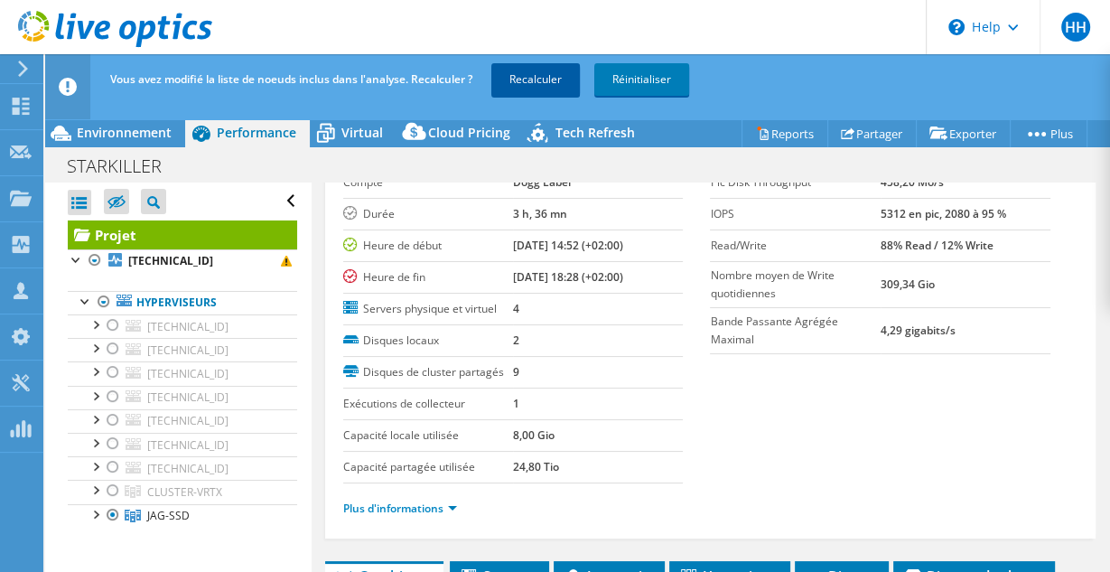
click at [502, 76] on link "Recalculer" at bounding box center [535, 79] width 88 height 33
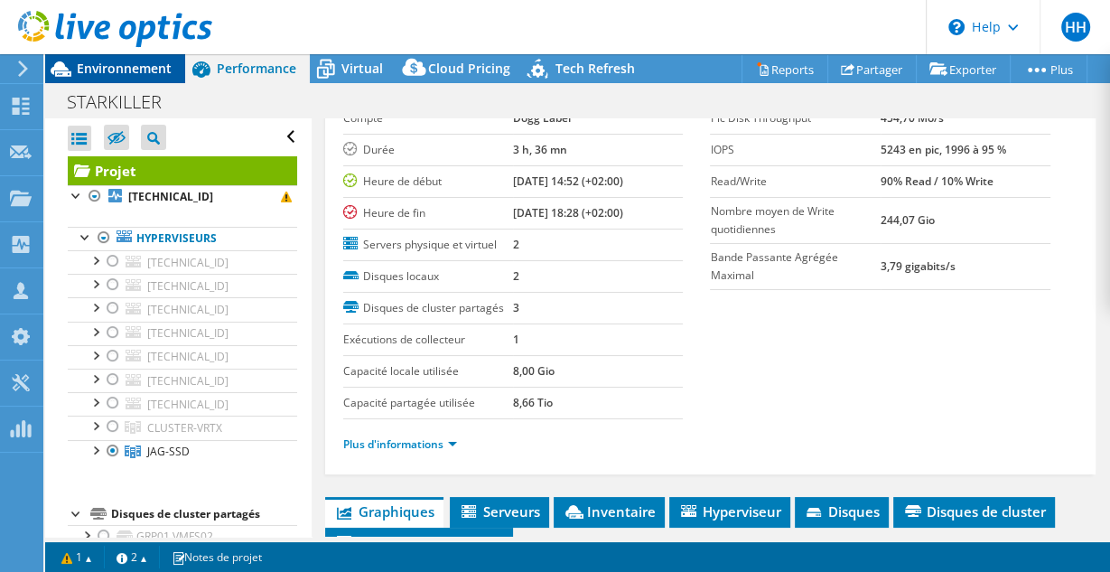
click at [93, 69] on span "Environnement" at bounding box center [124, 68] width 95 height 17
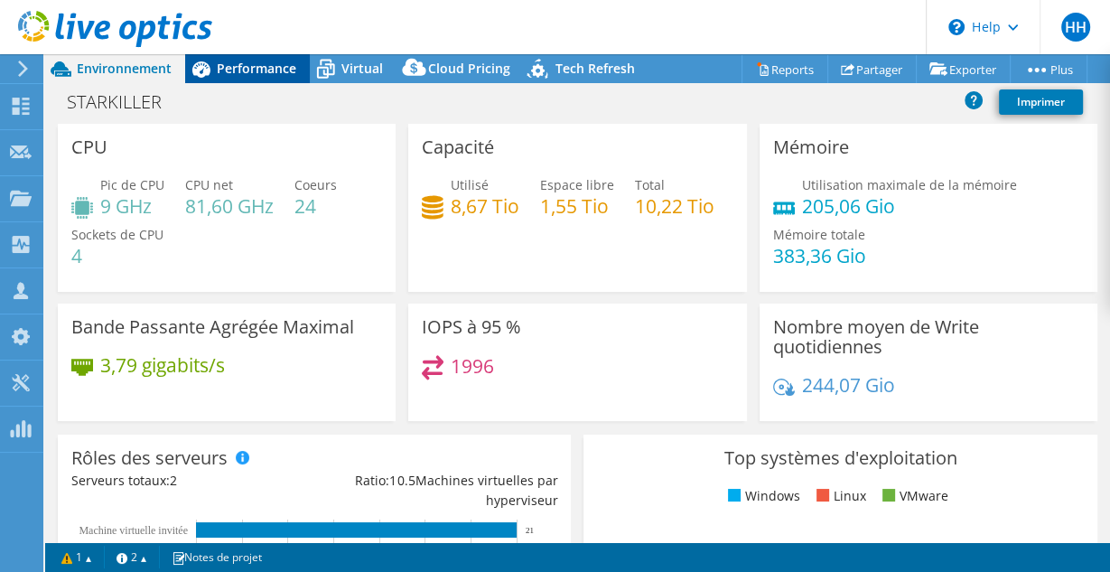
click at [248, 64] on span "Performance" at bounding box center [256, 68] width 79 height 17
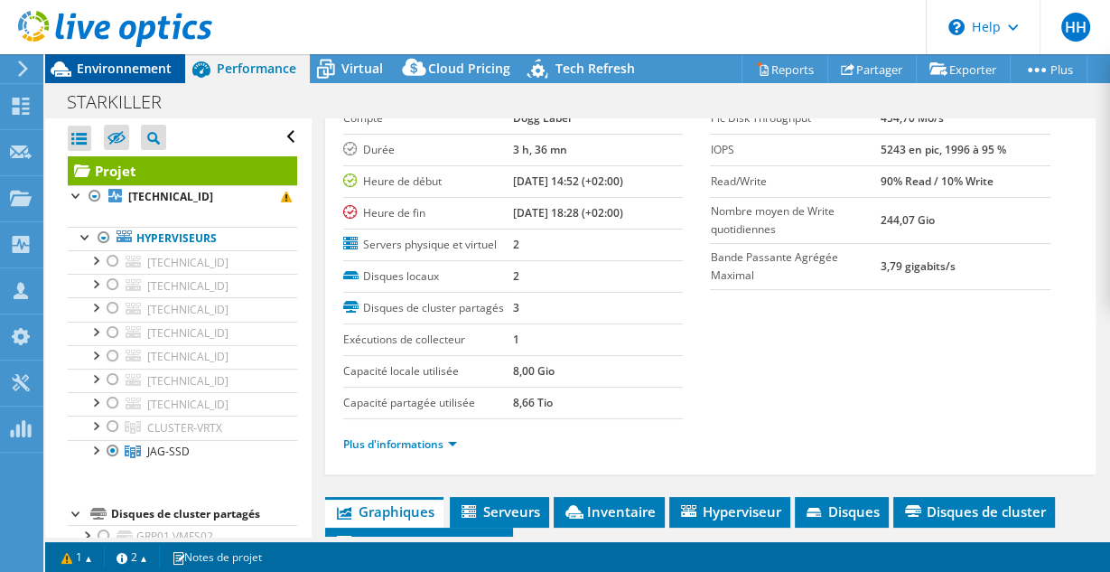
click at [153, 63] on span "Environnement" at bounding box center [124, 68] width 95 height 17
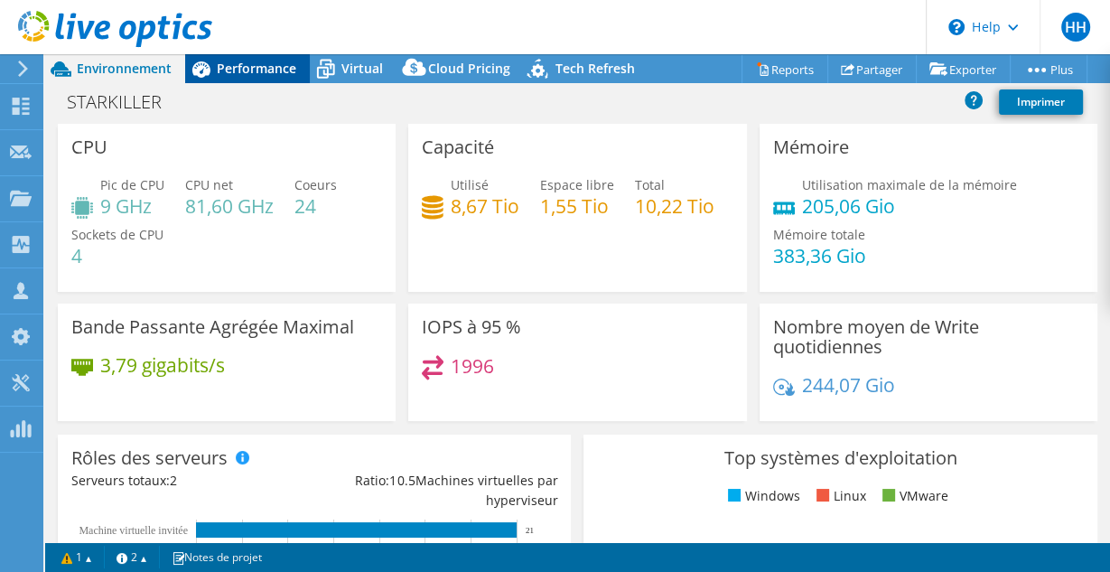
click at [208, 62] on icon at bounding box center [201, 69] width 32 height 32
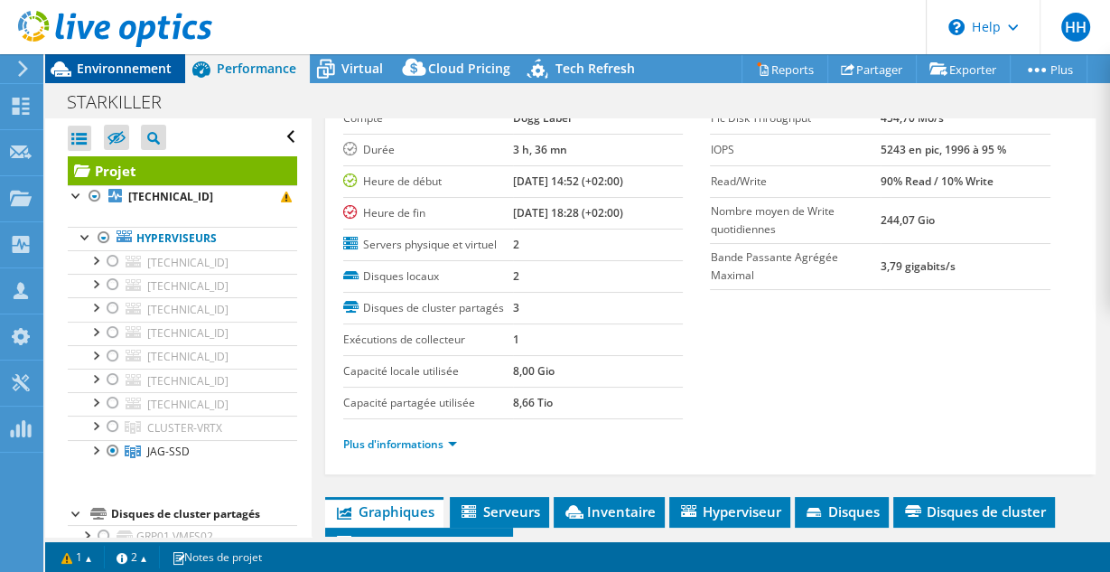
click at [123, 61] on span "Environnement" at bounding box center [124, 68] width 95 height 17
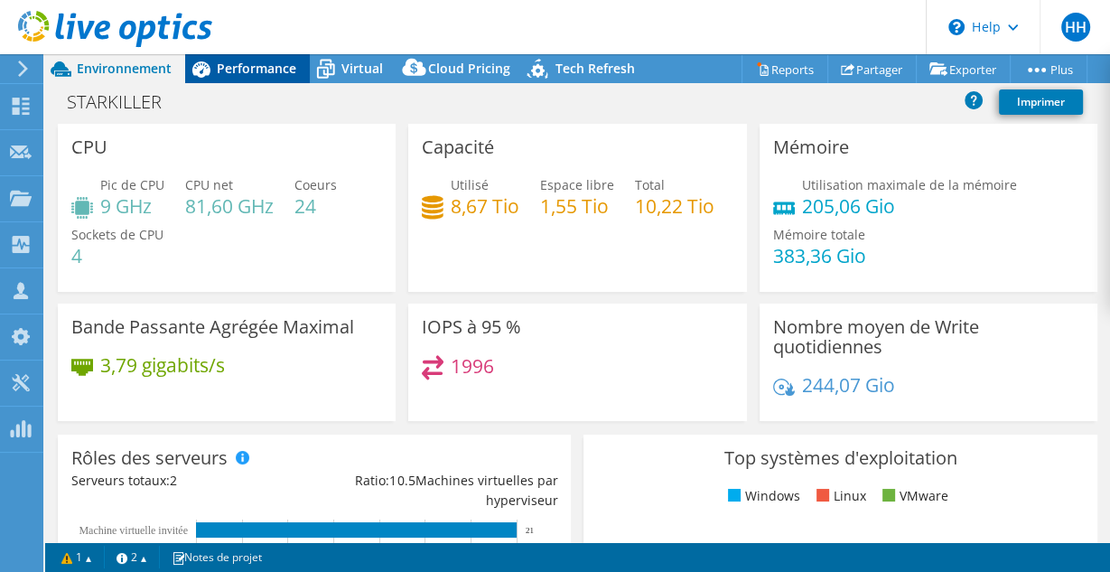
click at [228, 64] on span "Performance" at bounding box center [256, 68] width 79 height 17
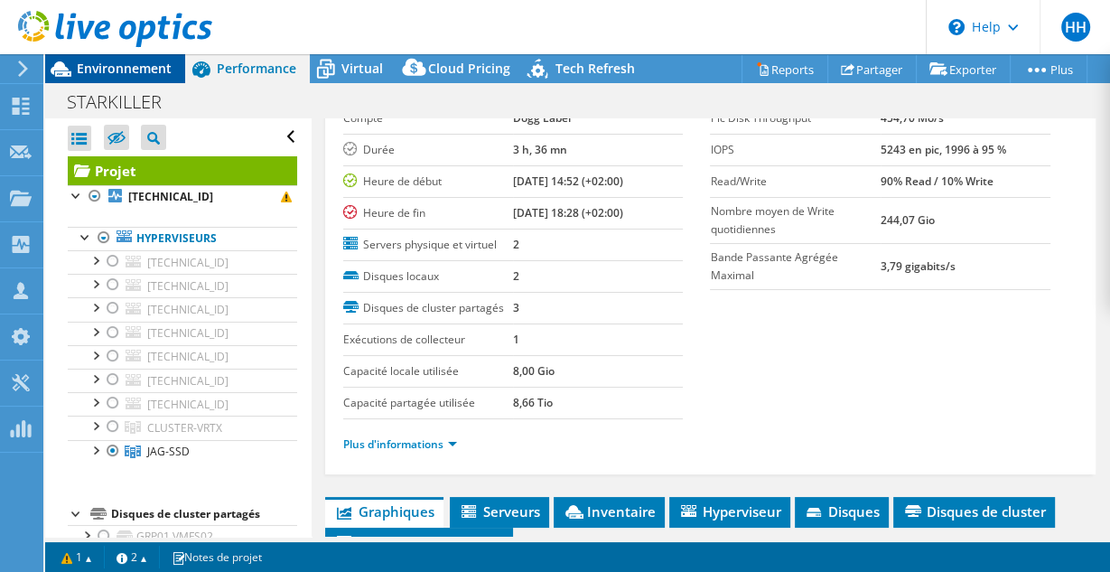
click at [138, 61] on span "Environnement" at bounding box center [124, 68] width 95 height 17
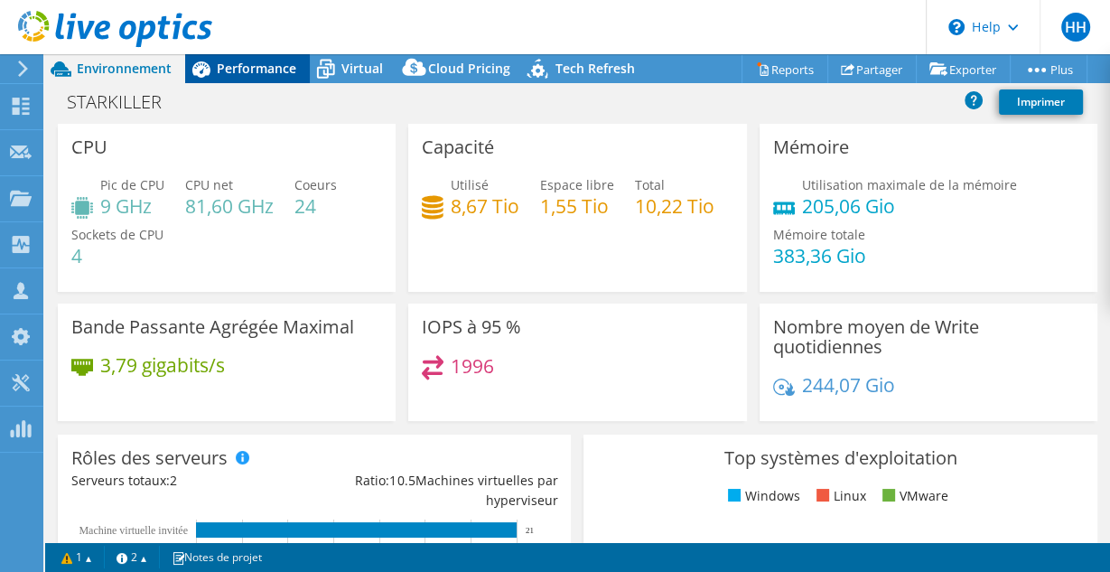
click at [209, 72] on icon at bounding box center [201, 69] width 32 height 32
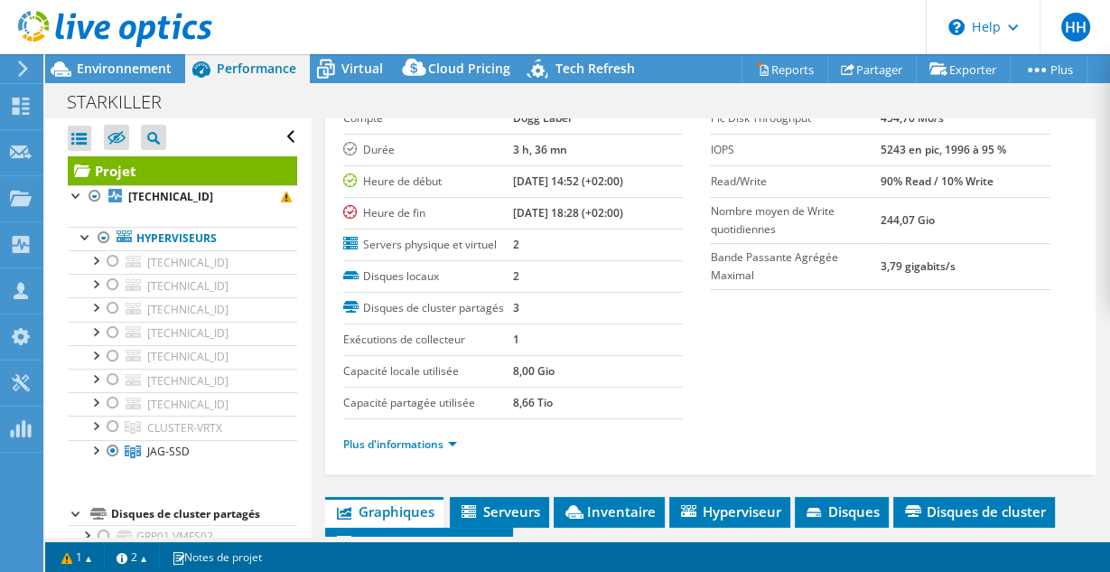
click at [104, 26] on icon at bounding box center [115, 29] width 194 height 37
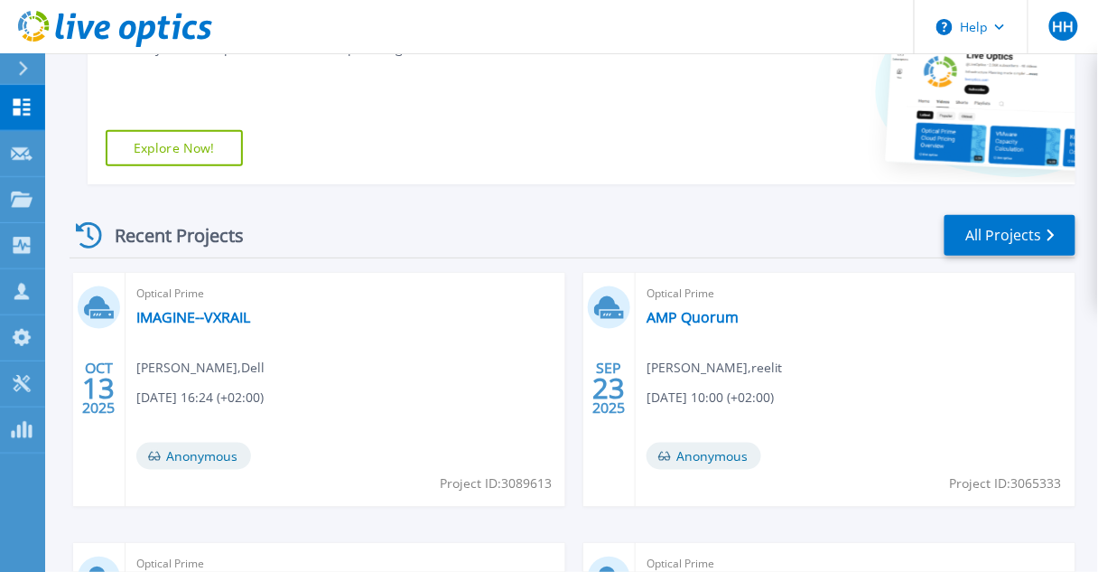
scroll to position [361, 0]
click at [1028, 216] on link "All Projects" at bounding box center [1010, 235] width 131 height 41
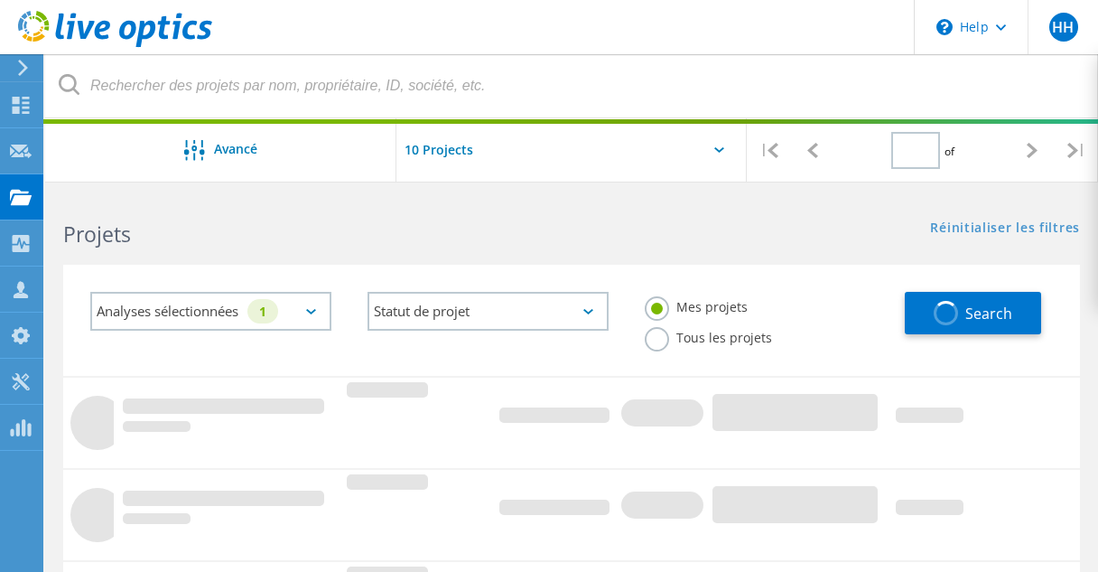
type input "4"
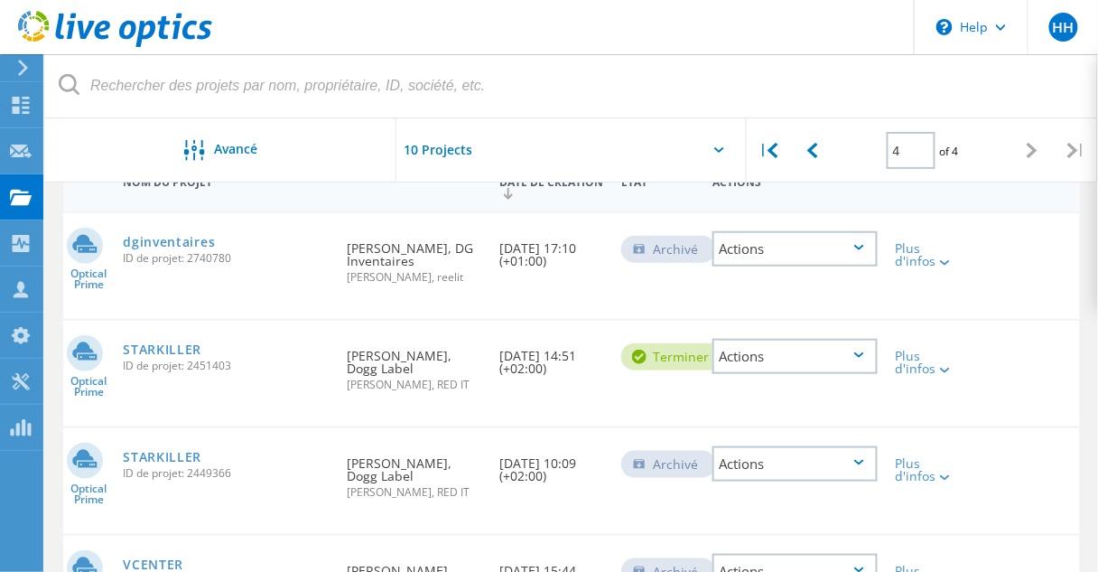
scroll to position [144, 0]
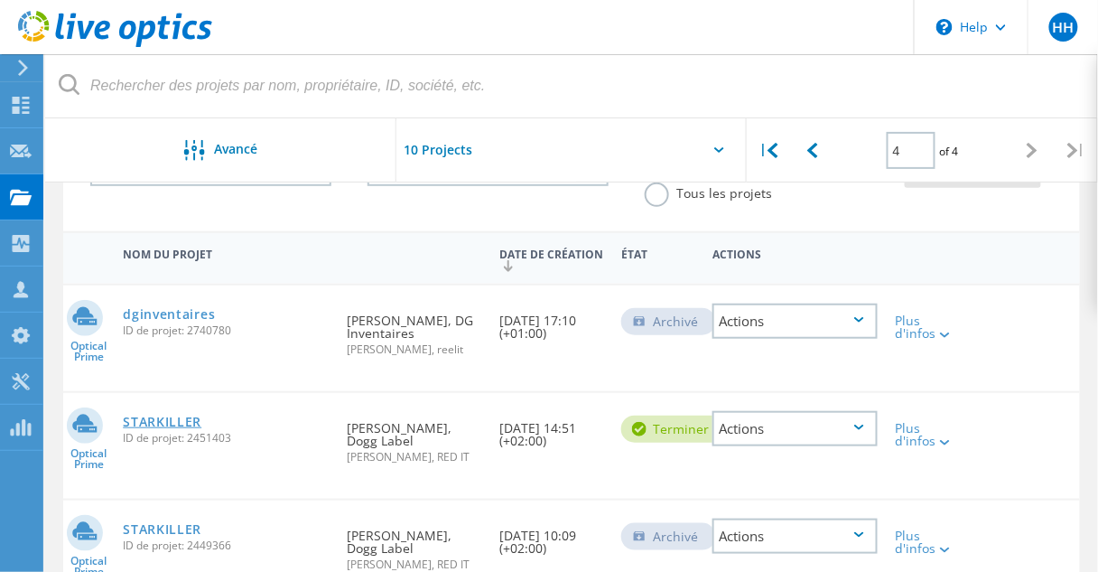
click at [199, 422] on link "STARKILLER" at bounding box center [162, 421] width 79 height 13
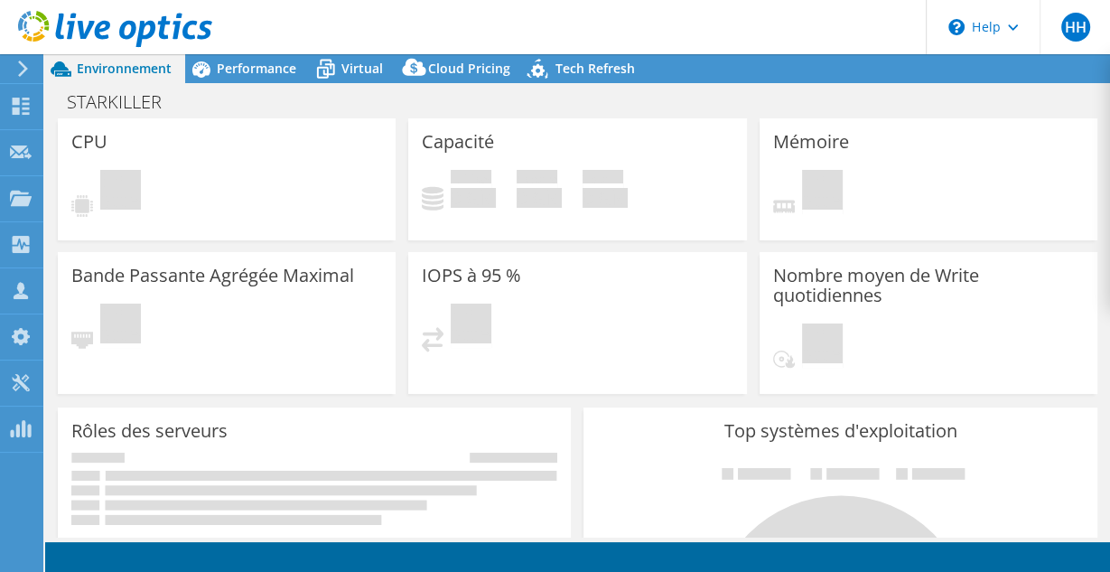
select select "USD"
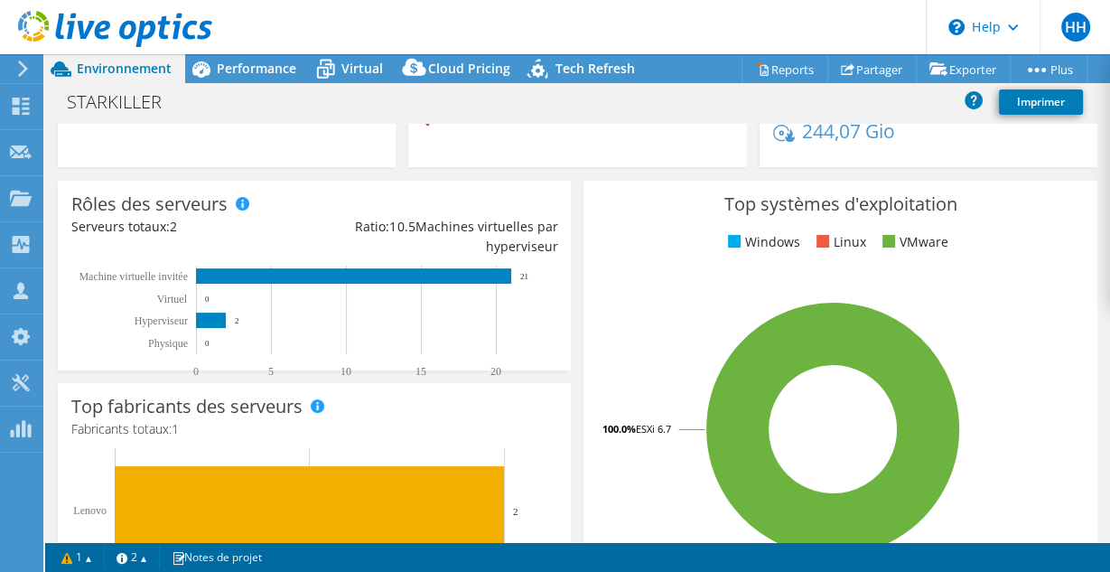
scroll to position [265, 0]
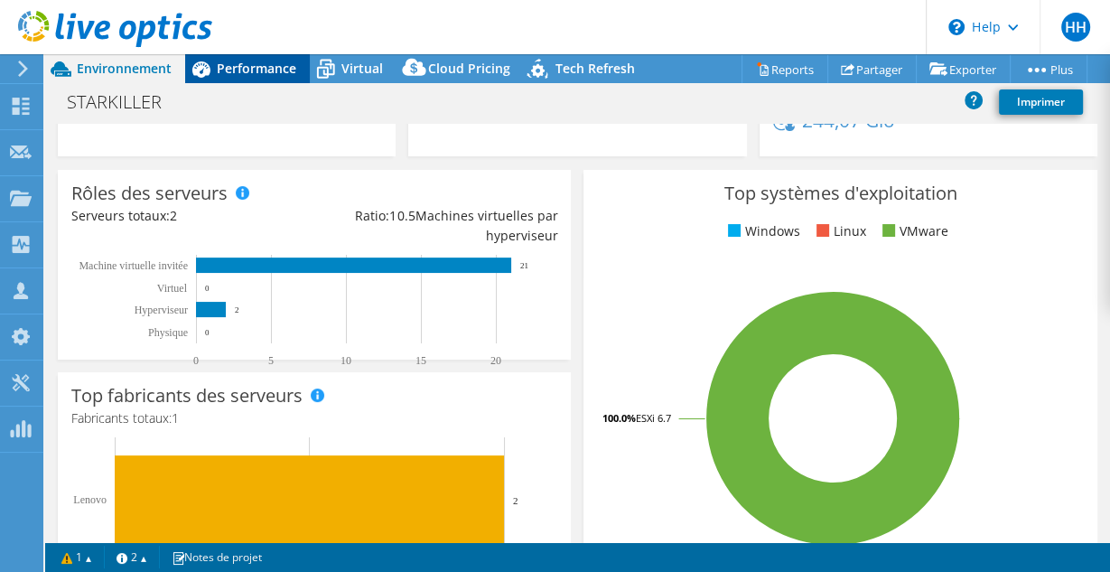
click at [283, 74] on span "Performance" at bounding box center [256, 68] width 79 height 17
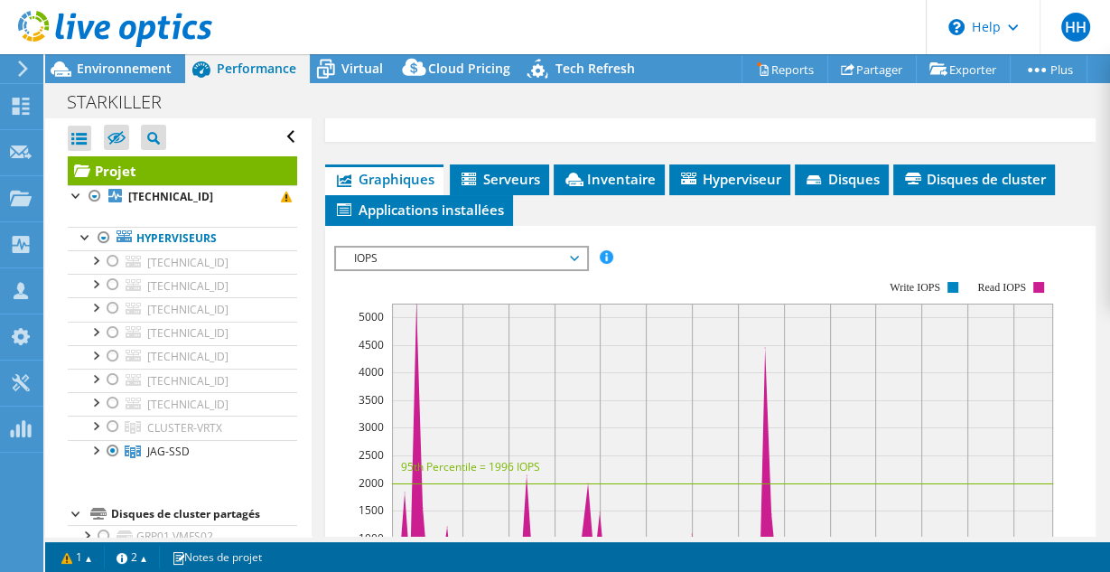
scroll to position [0, 0]
click at [324, 70] on icon at bounding box center [326, 69] width 32 height 32
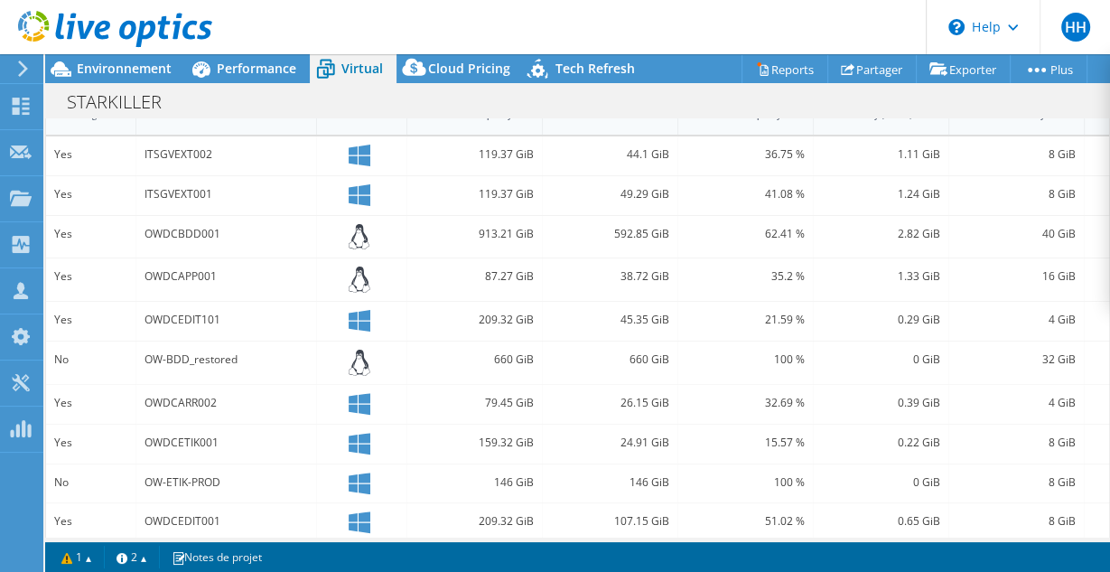
scroll to position [467, 0]
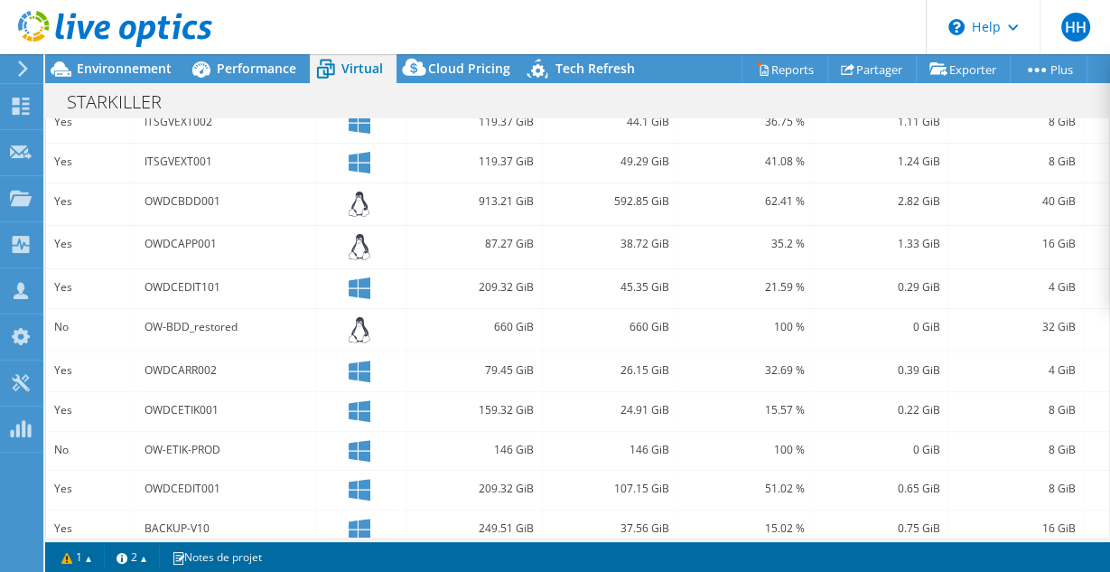
click at [64, 442] on div "No" at bounding box center [90, 450] width 73 height 20
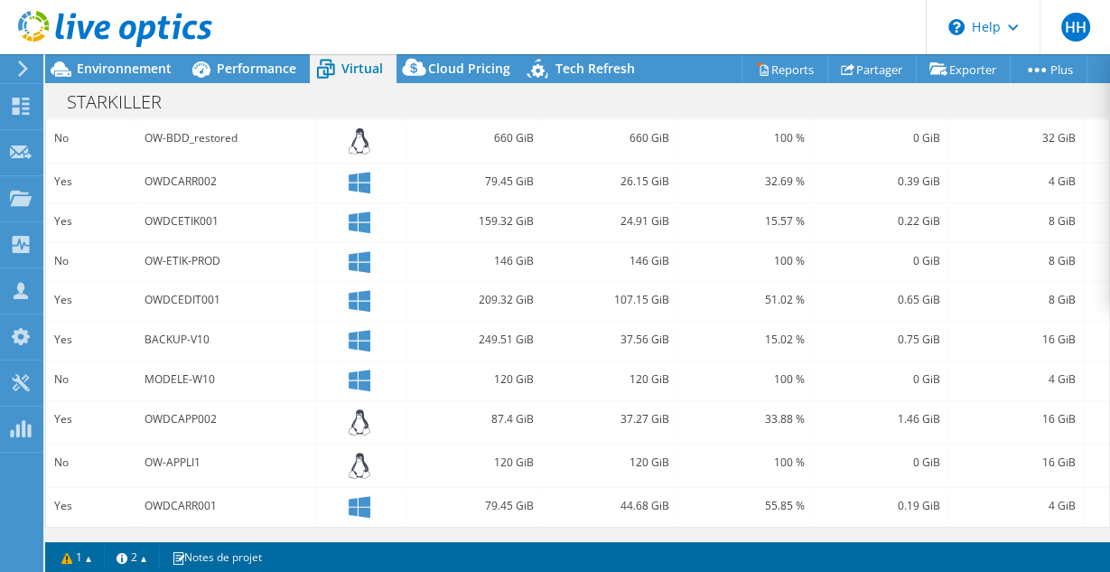
scroll to position [585, 0]
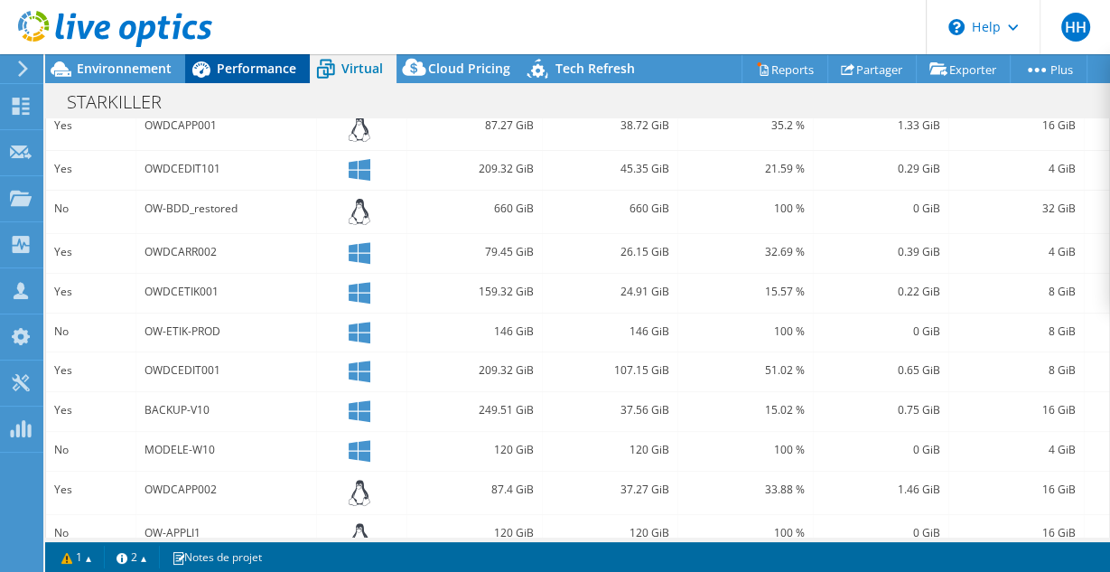
click at [209, 73] on icon at bounding box center [201, 69] width 32 height 32
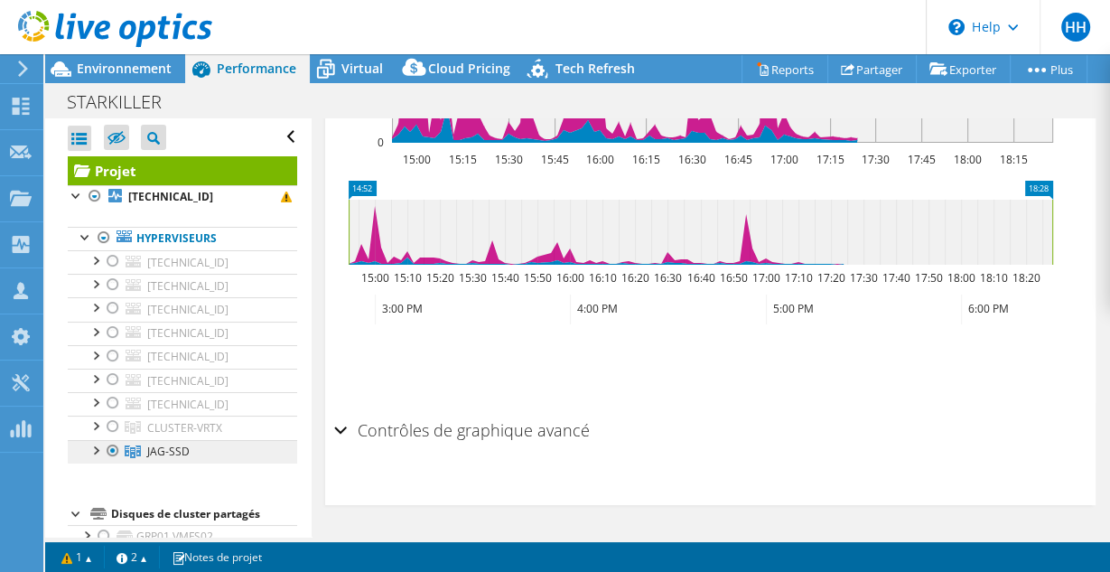
scroll to position [72, 0]
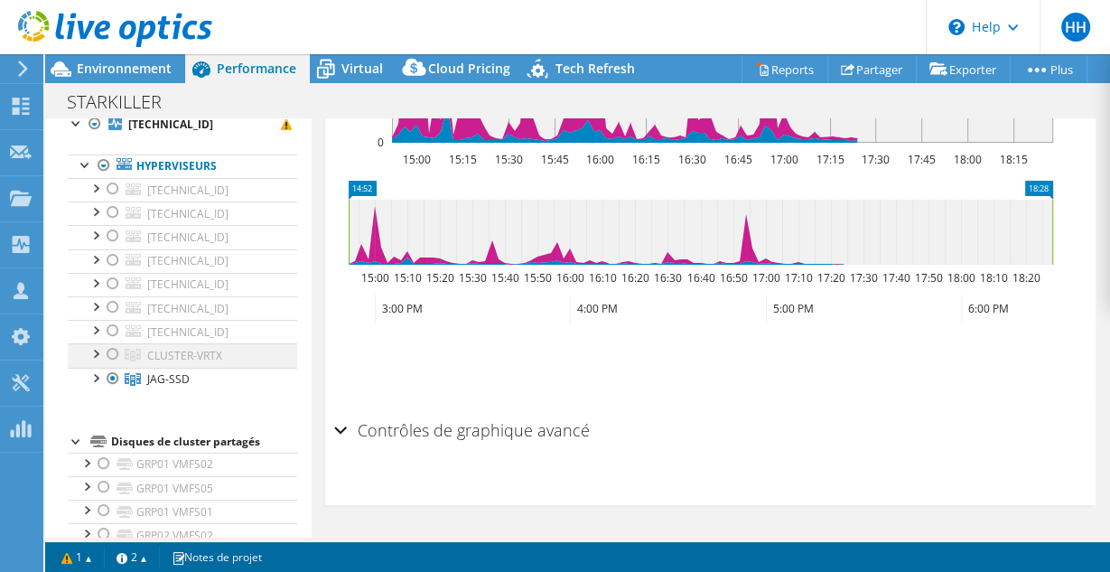
click at [114, 349] on div at bounding box center [113, 354] width 18 height 22
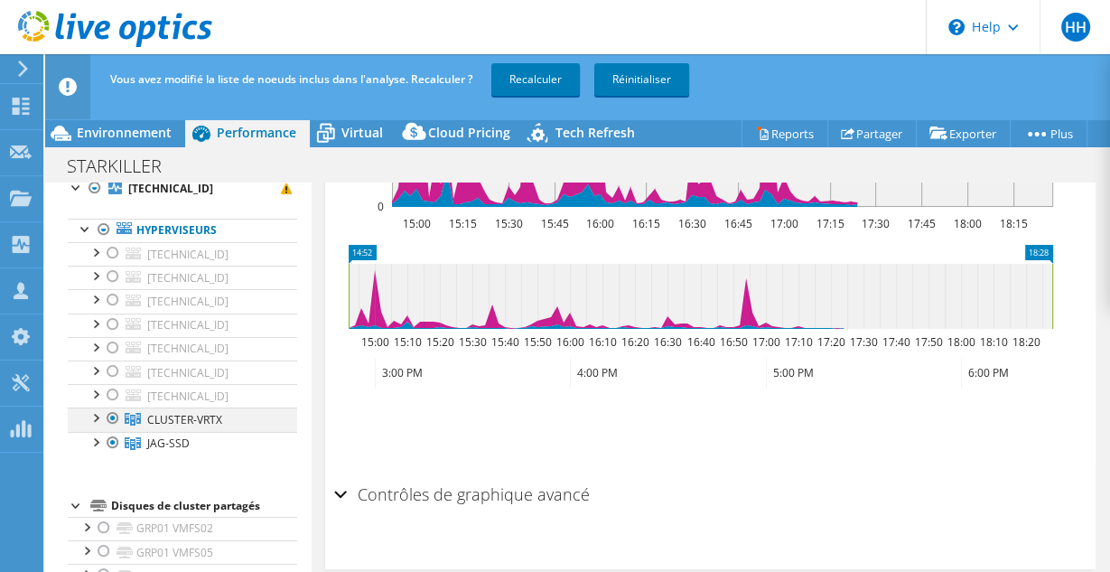
click at [112, 418] on div at bounding box center [113, 418] width 18 height 22
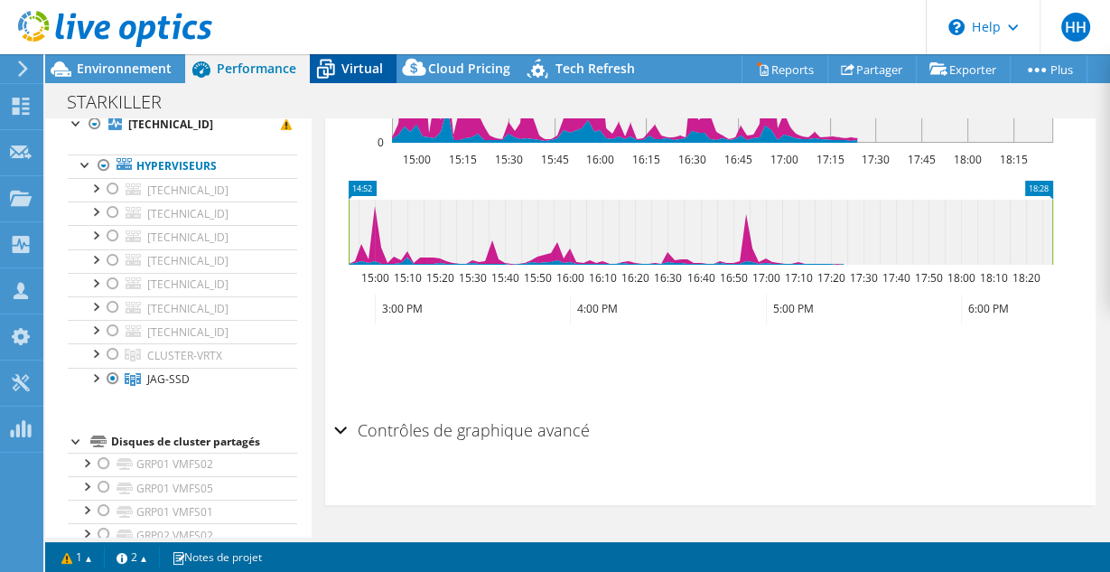
click at [330, 56] on icon at bounding box center [326, 69] width 32 height 32
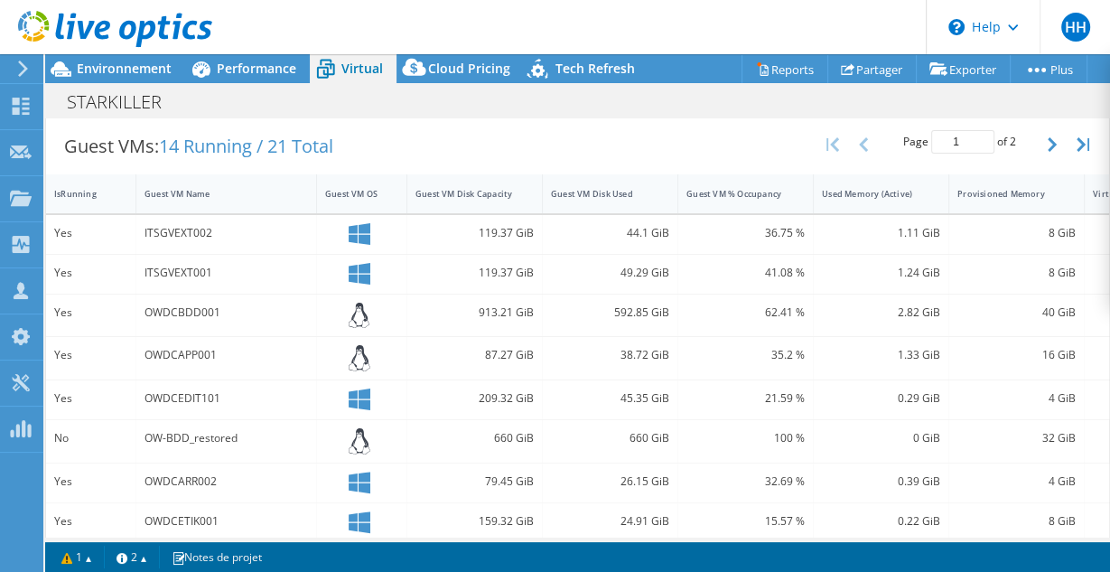
scroll to position [296, 0]
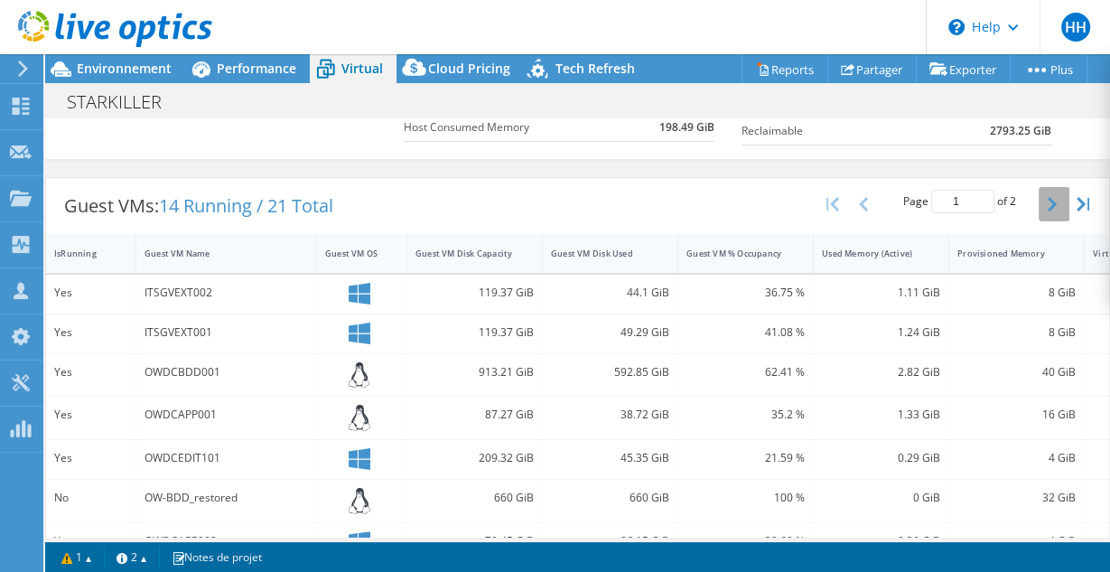
click at [1038, 193] on button "button" at bounding box center [1053, 204] width 31 height 34
type input "2"
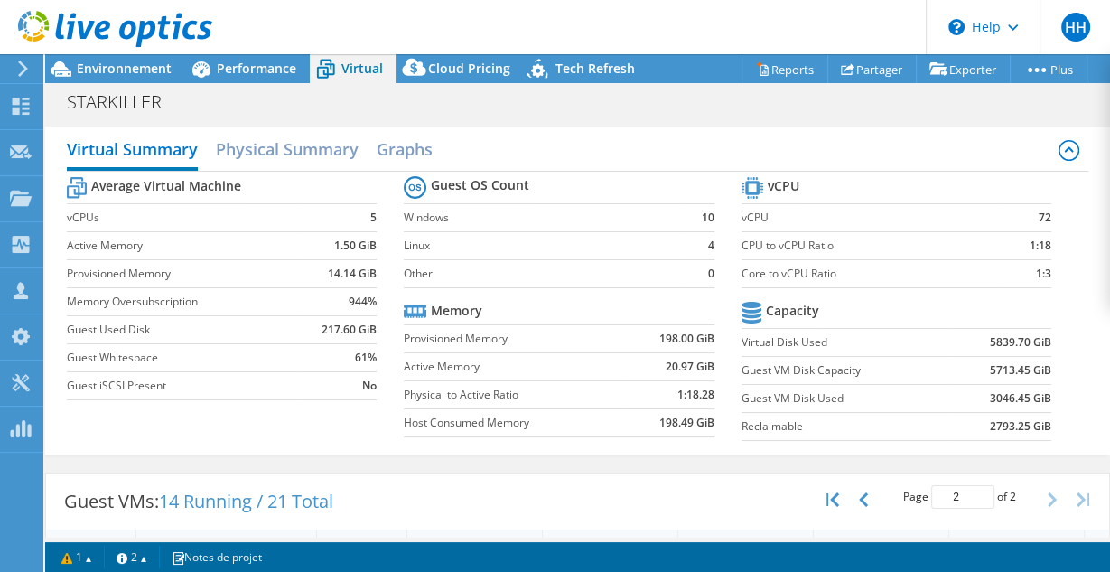
scroll to position [0, 0]
